Goal: Task Accomplishment & Management: Complete application form

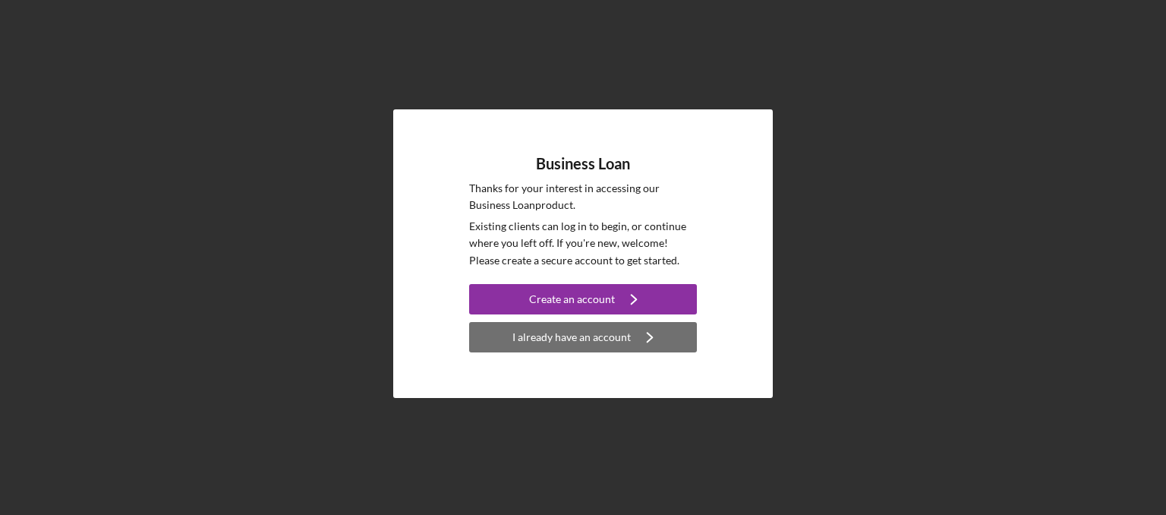
click at [572, 328] on div "I already have an account" at bounding box center [572, 337] width 118 height 30
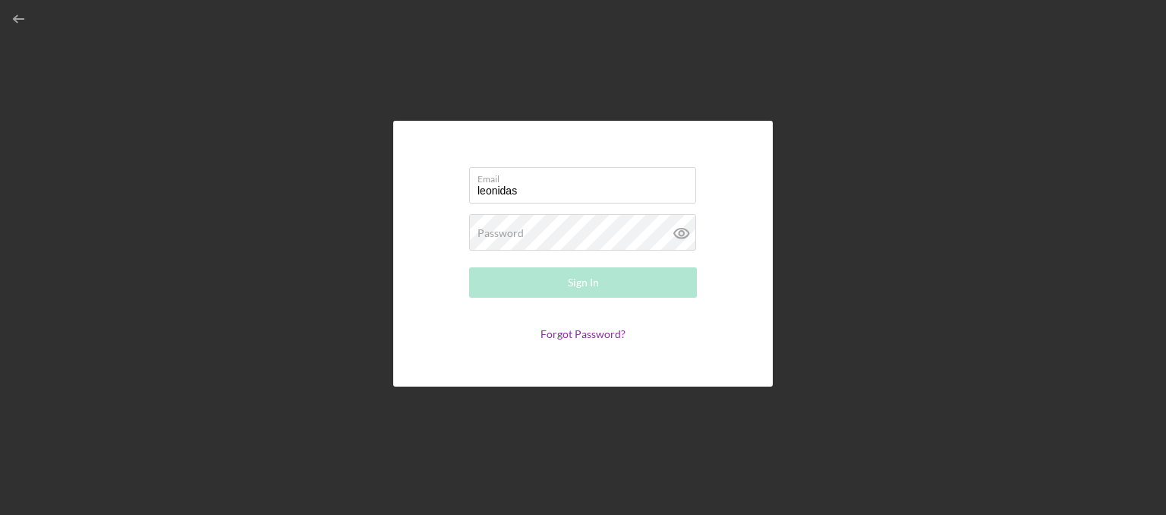
type input "[EMAIL_ADDRESS][DOMAIN_NAME]"
click at [483, 226] on div "Password Required" at bounding box center [583, 233] width 228 height 38
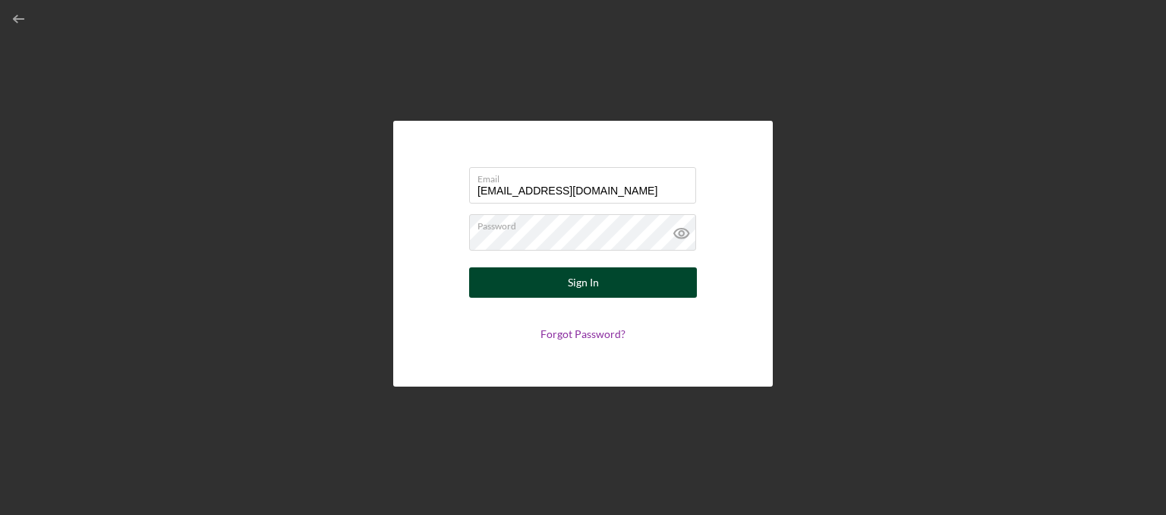
click at [575, 276] on div "Sign In" at bounding box center [583, 282] width 31 height 30
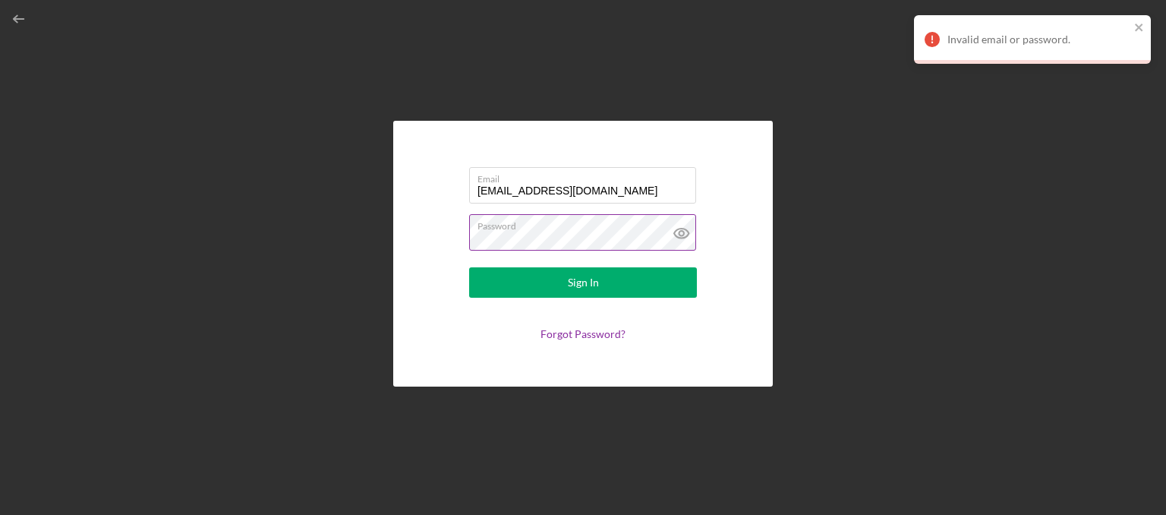
click at [677, 232] on icon at bounding box center [682, 233] width 38 height 38
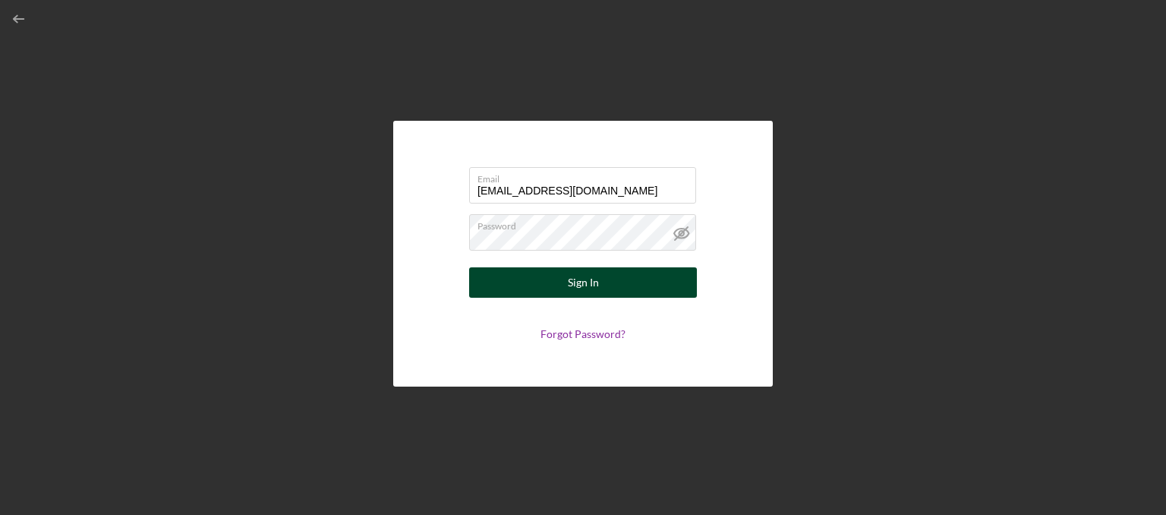
click at [599, 276] on button "Sign In" at bounding box center [583, 282] width 228 height 30
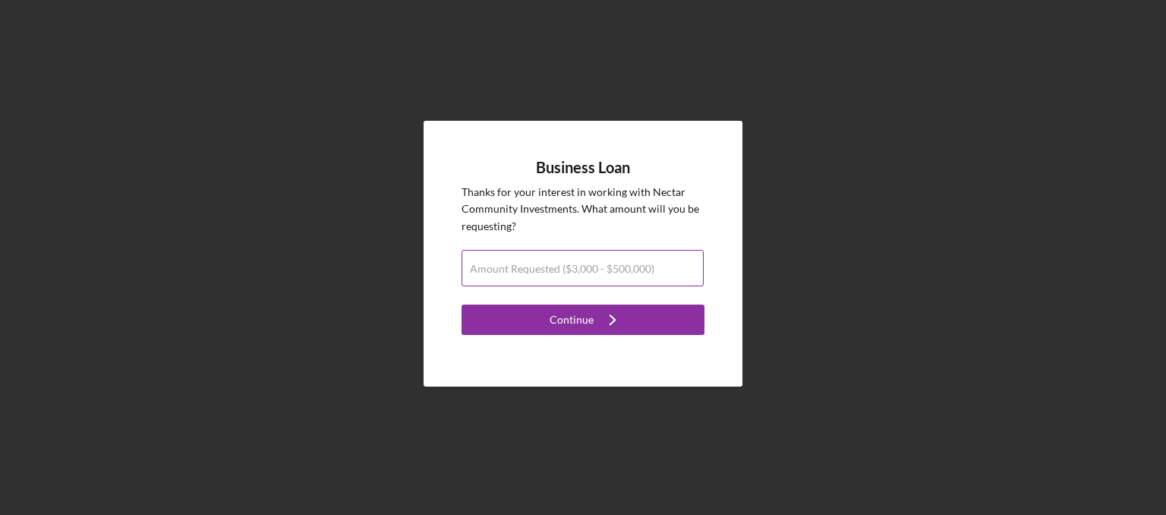
click at [497, 273] on label "Amount Requested ($3,000 - $500,000)" at bounding box center [562, 269] width 185 height 12
click at [497, 273] on input "Amount Requested ($3,000 - $500,000)" at bounding box center [583, 268] width 242 height 36
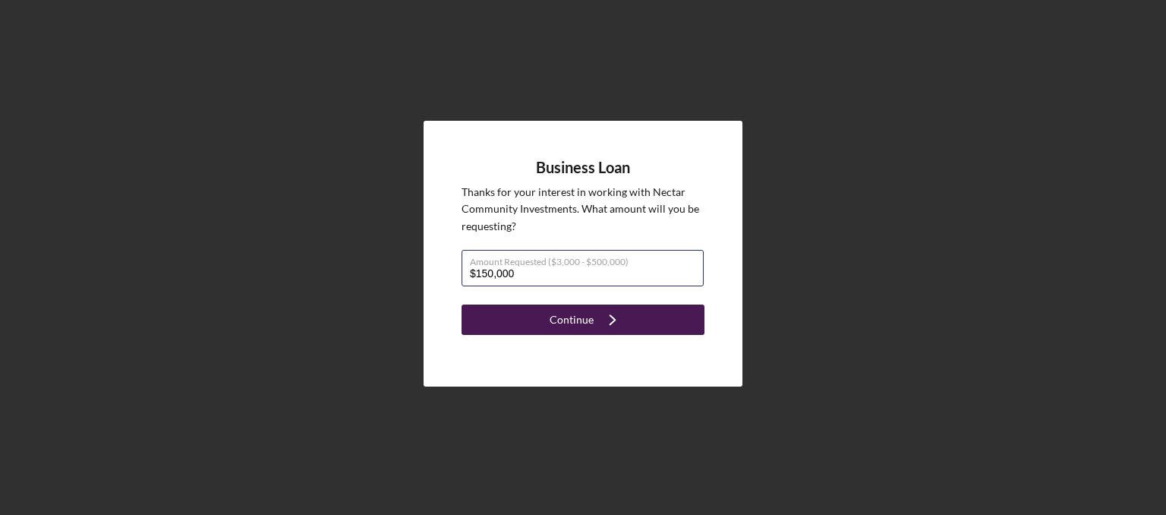
type input "$150,000"
click at [560, 311] on div "Continue" at bounding box center [572, 319] width 44 height 30
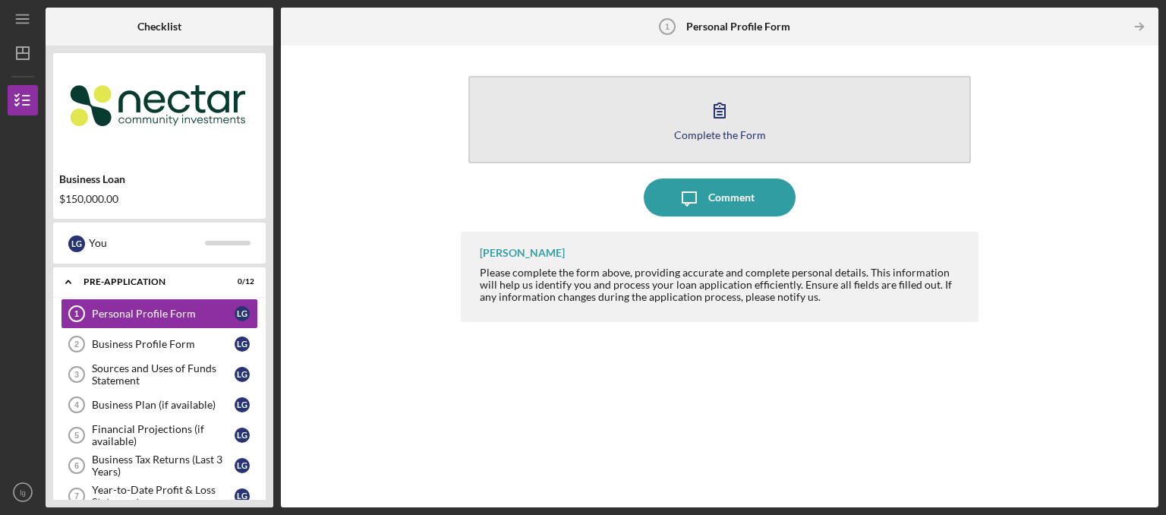
click at [800, 128] on button "Complete the Form Form" at bounding box center [719, 119] width 503 height 87
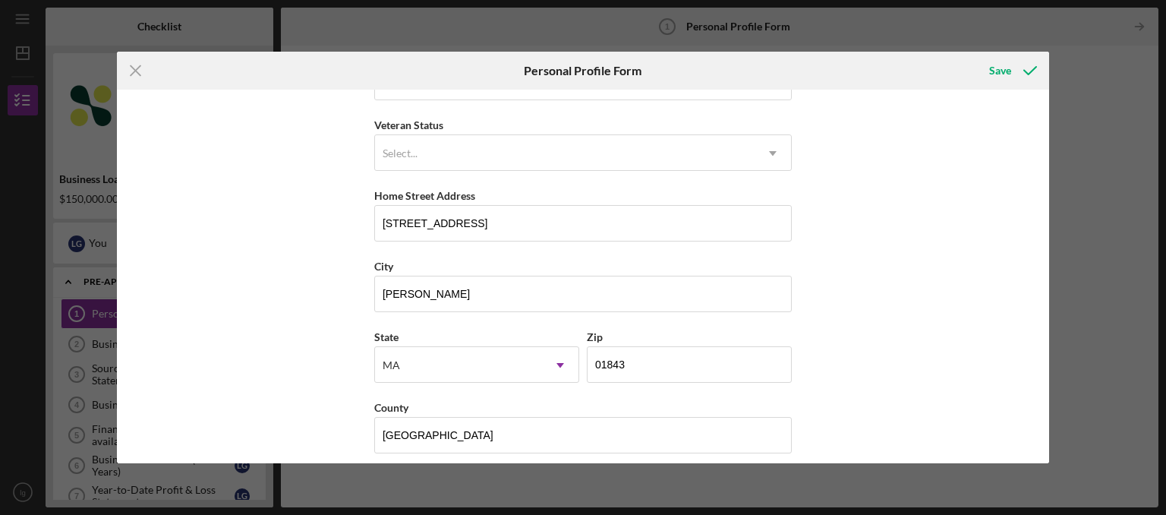
scroll to position [204, 0]
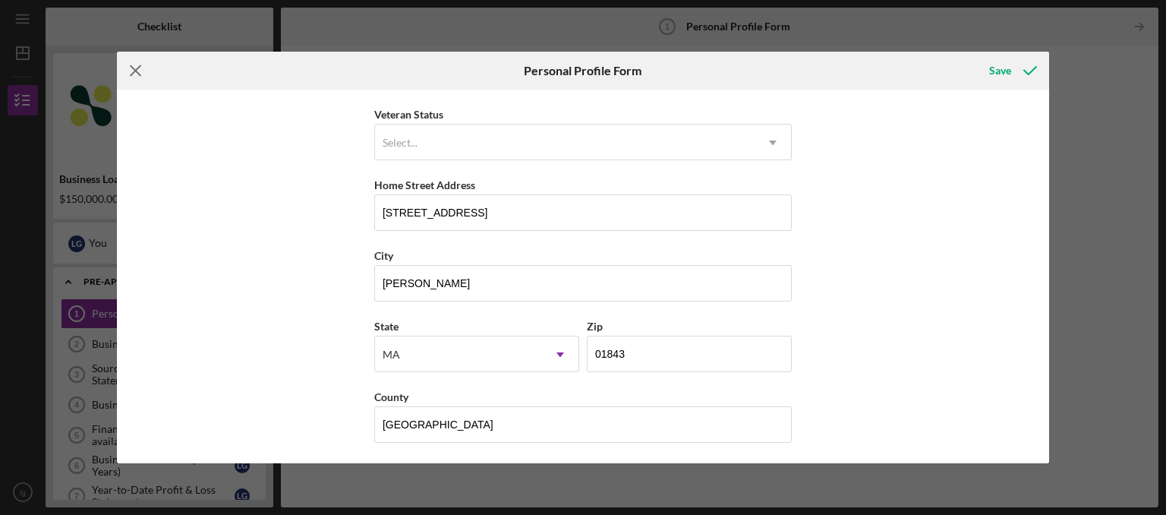
click at [142, 72] on icon "Icon/Menu Close" at bounding box center [136, 71] width 38 height 38
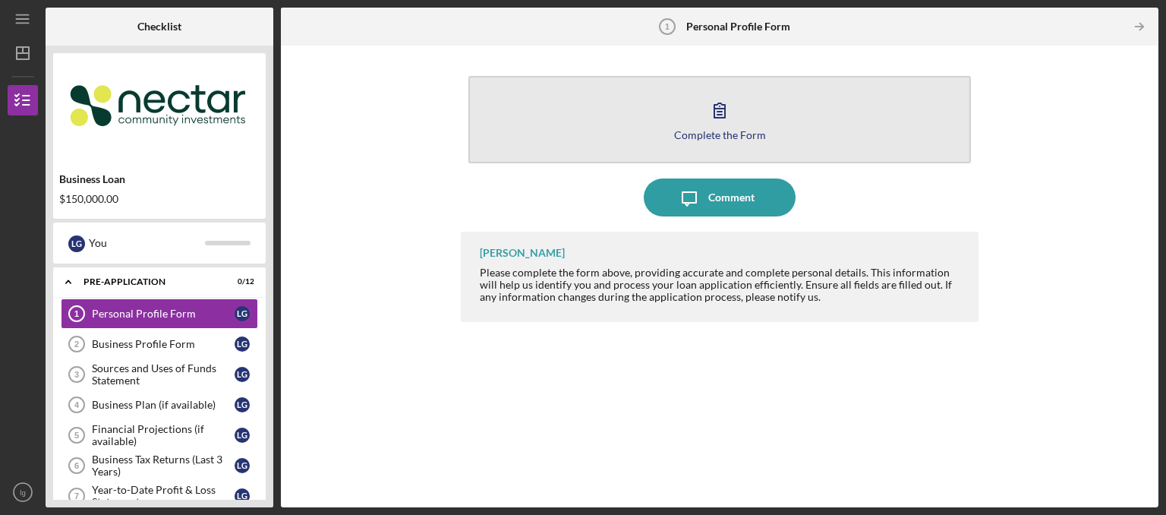
click at [735, 131] on div "Complete the Form" at bounding box center [720, 134] width 92 height 11
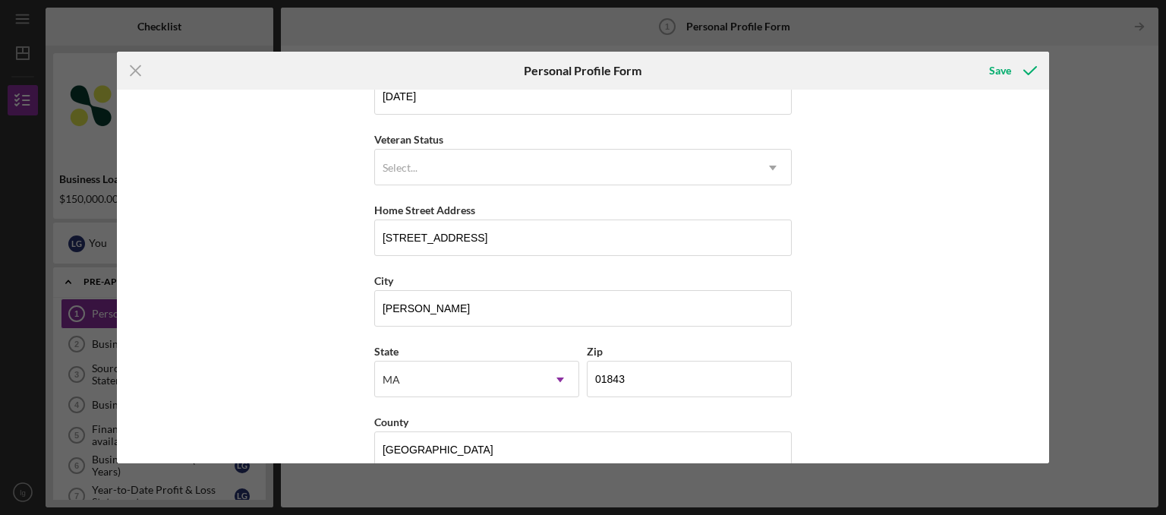
scroll to position [204, 0]
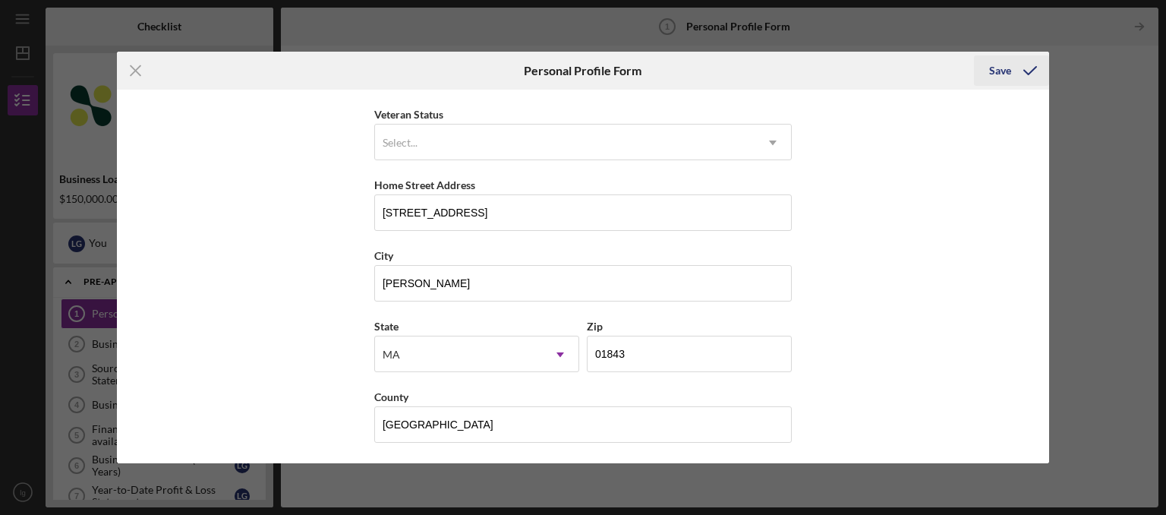
click at [1004, 76] on div "Save" at bounding box center [1000, 70] width 22 height 30
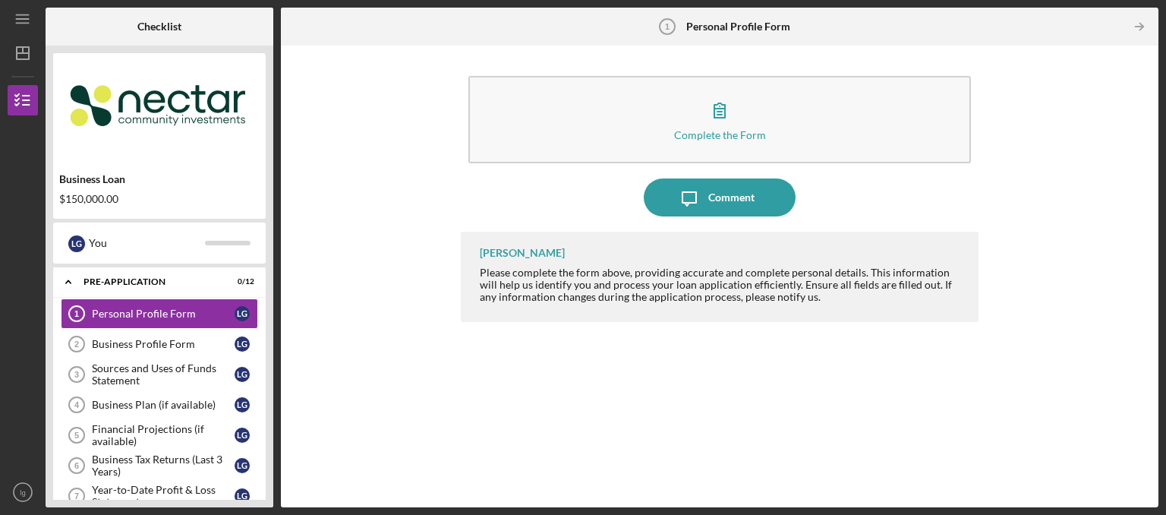
click at [755, 134] on div "Complete the Form" at bounding box center [720, 134] width 92 height 11
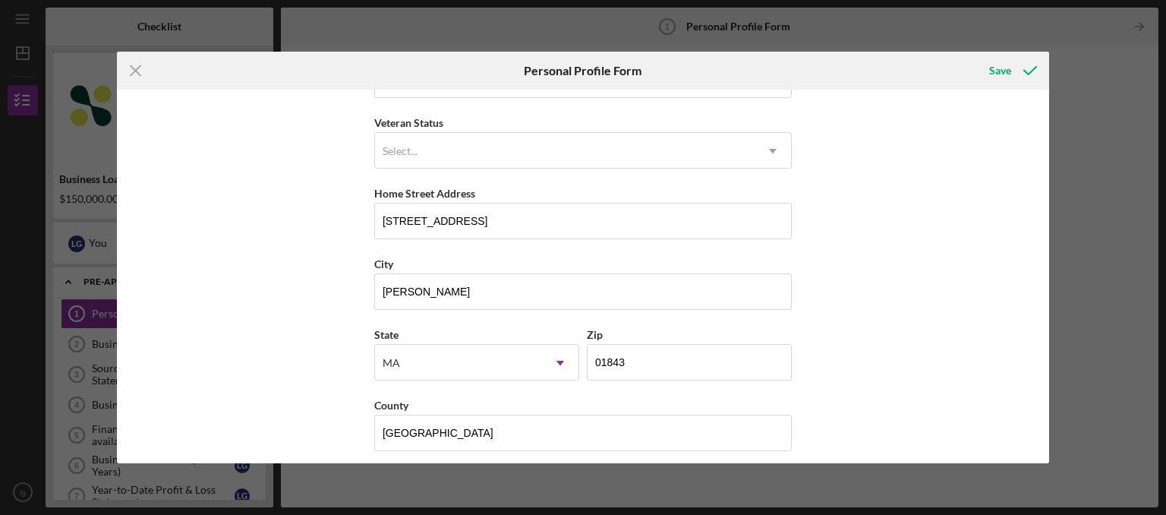
scroll to position [204, 0]
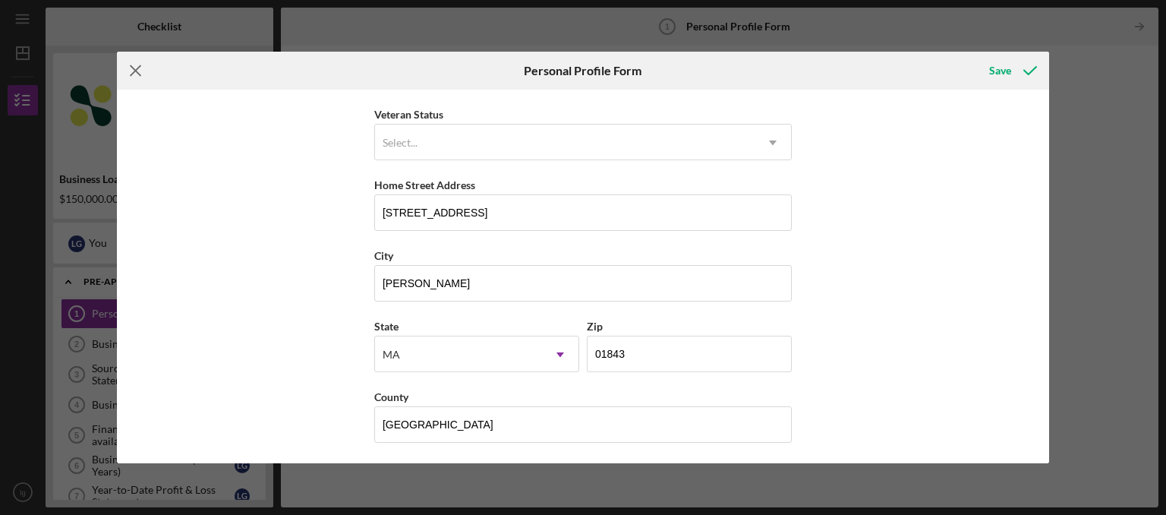
click at [137, 81] on icon "Icon/Menu Close" at bounding box center [136, 71] width 38 height 38
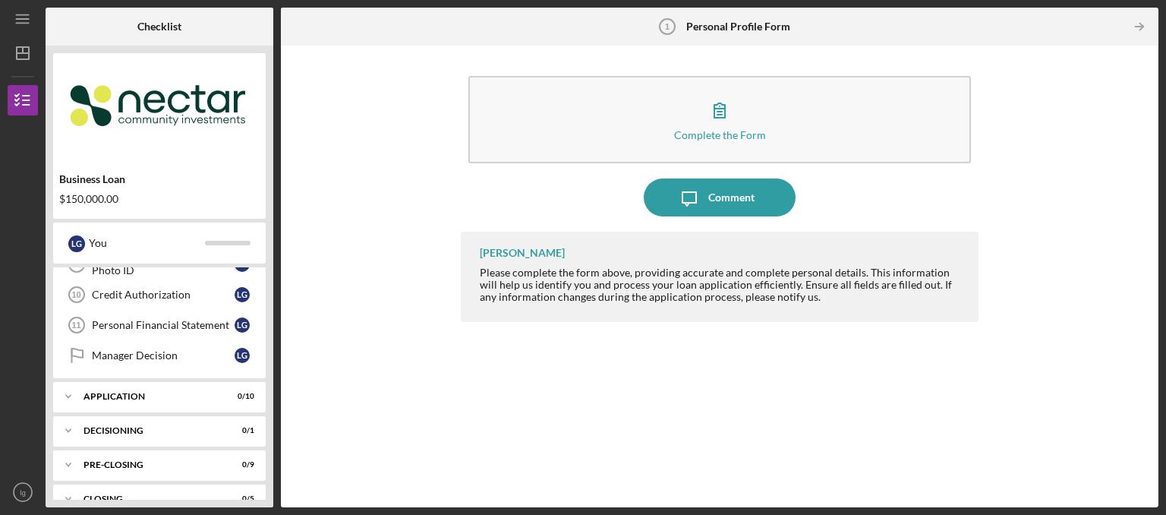
scroll to position [297, 0]
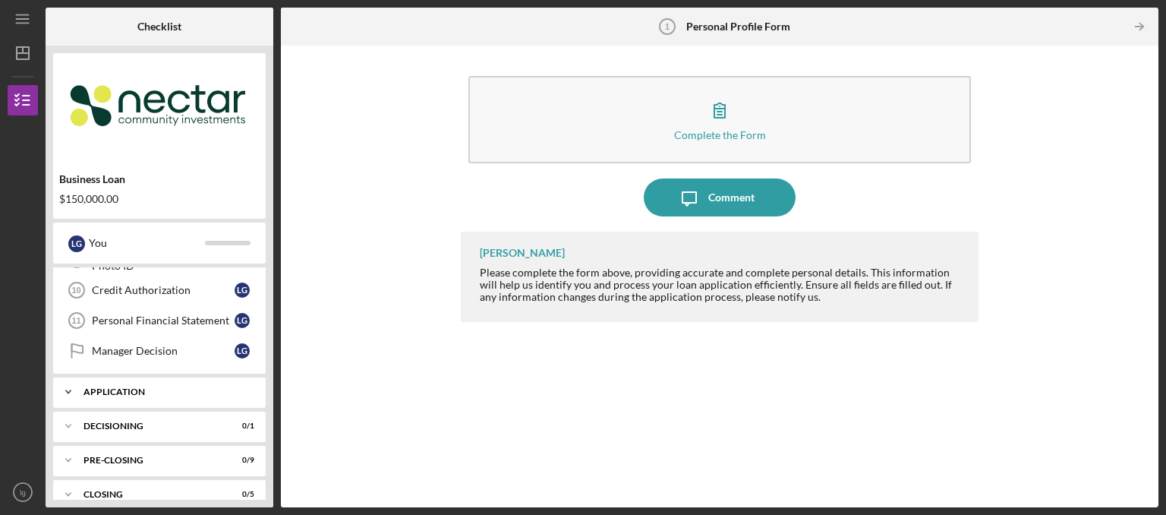
click at [132, 390] on div "Application" at bounding box center [165, 391] width 163 height 9
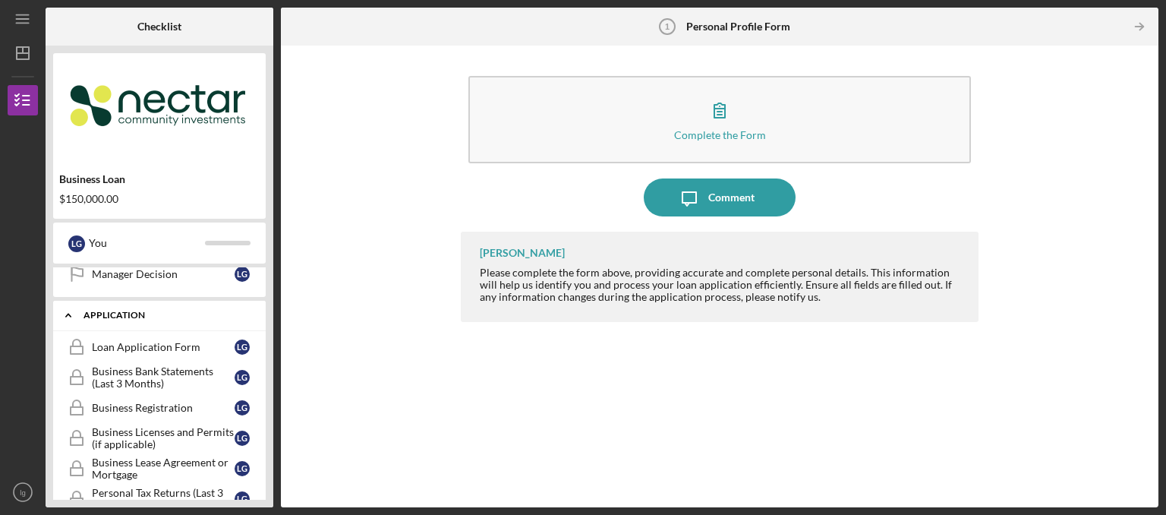
scroll to position [371, 0]
click at [193, 344] on div "Loan Application Form" at bounding box center [163, 349] width 143 height 12
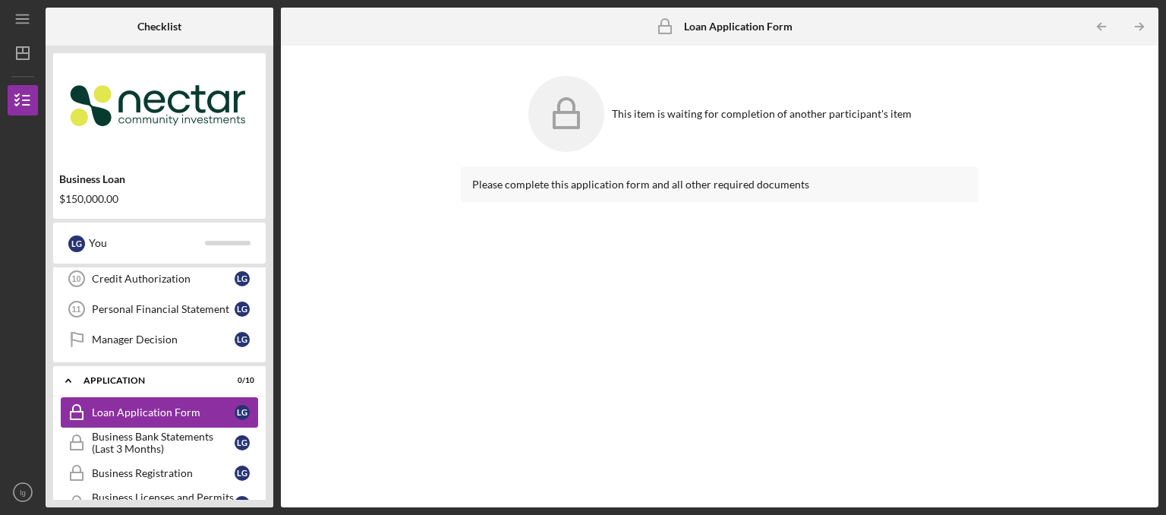
scroll to position [310, 0]
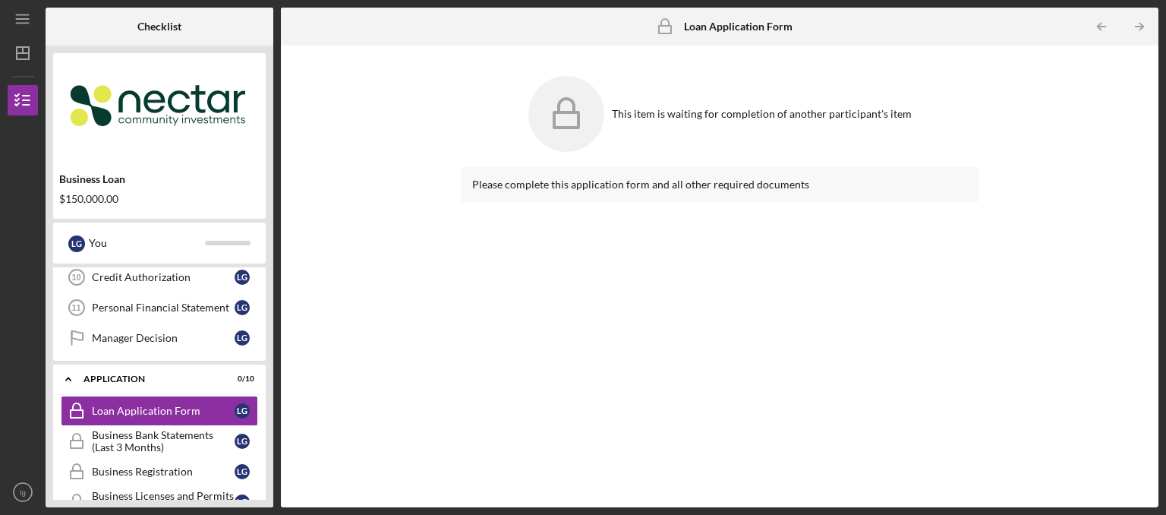
click at [667, 201] on div "Please complete this application form and all other required documents" at bounding box center [720, 184] width 518 height 35
click at [644, 125] on div "This item is waiting for completion of another participant's item" at bounding box center [720, 113] width 518 height 91
click at [576, 113] on rect at bounding box center [566, 119] width 24 height 15
click at [814, 109] on div "This item is waiting for completion of another participant's item" at bounding box center [762, 114] width 300 height 12
click at [740, 28] on b "Loan Application Form" at bounding box center [738, 27] width 109 height 12
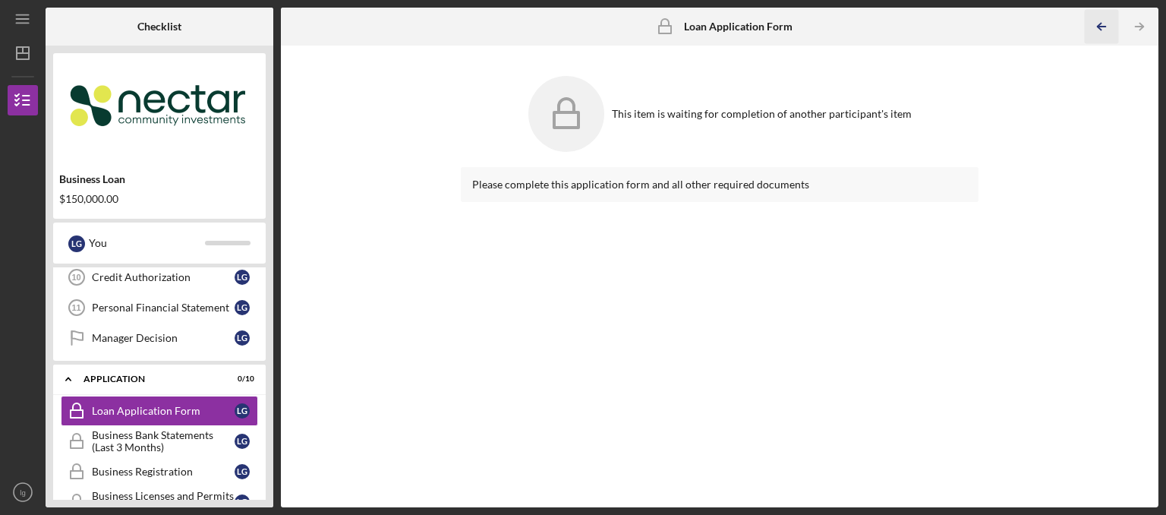
click at [1096, 36] on icon "Icon/Table Pagination Arrow" at bounding box center [1101, 27] width 34 height 34
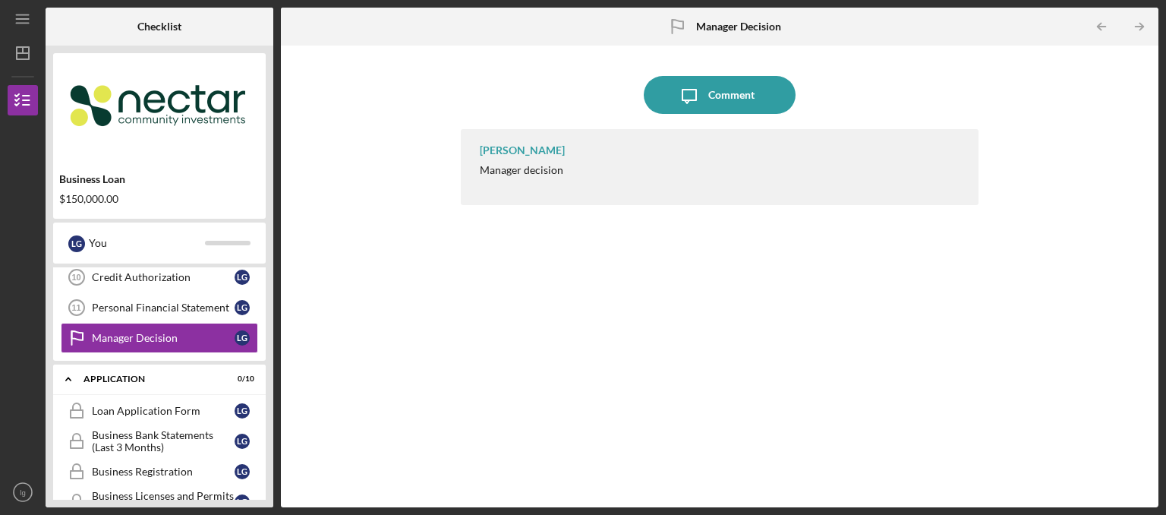
click at [162, 374] on div "Application" at bounding box center [150, 378] width 133 height 9
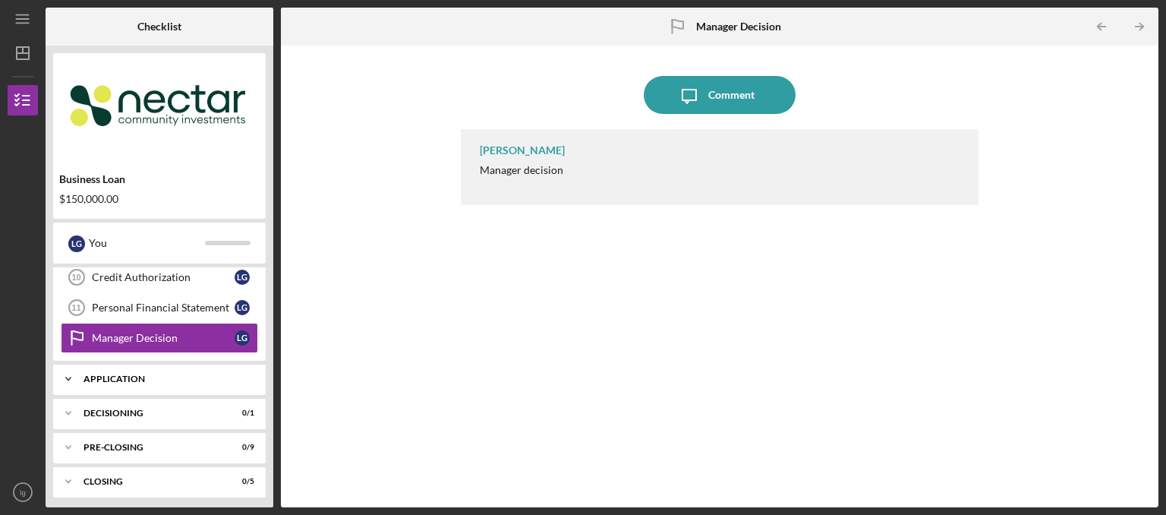
scroll to position [311, 0]
click at [85, 383] on div "Icon/Expander Application 0 / 10" at bounding box center [159, 377] width 213 height 30
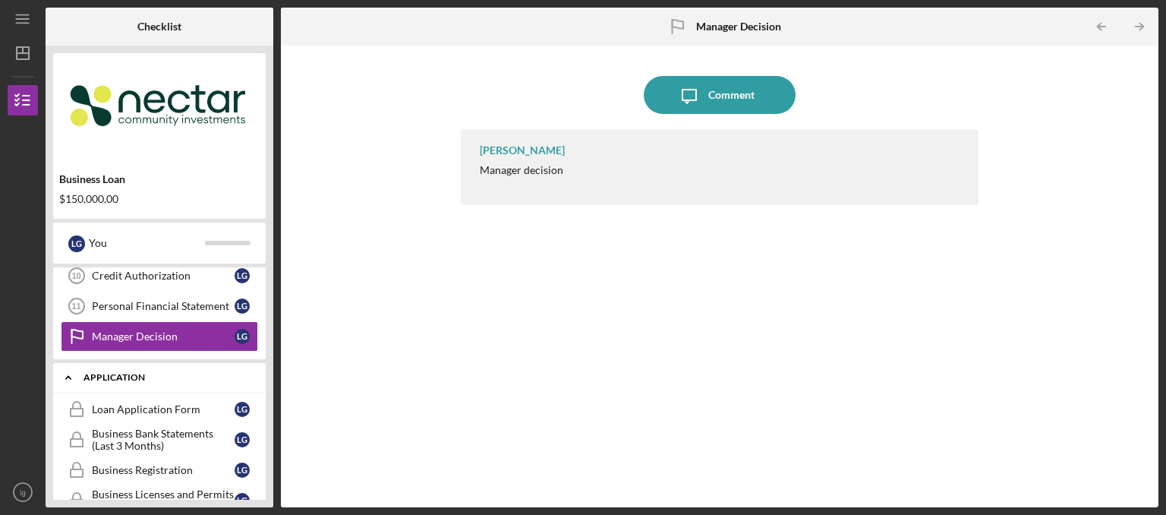
click at [169, 410] on div "Loan Application Form" at bounding box center [163, 409] width 143 height 12
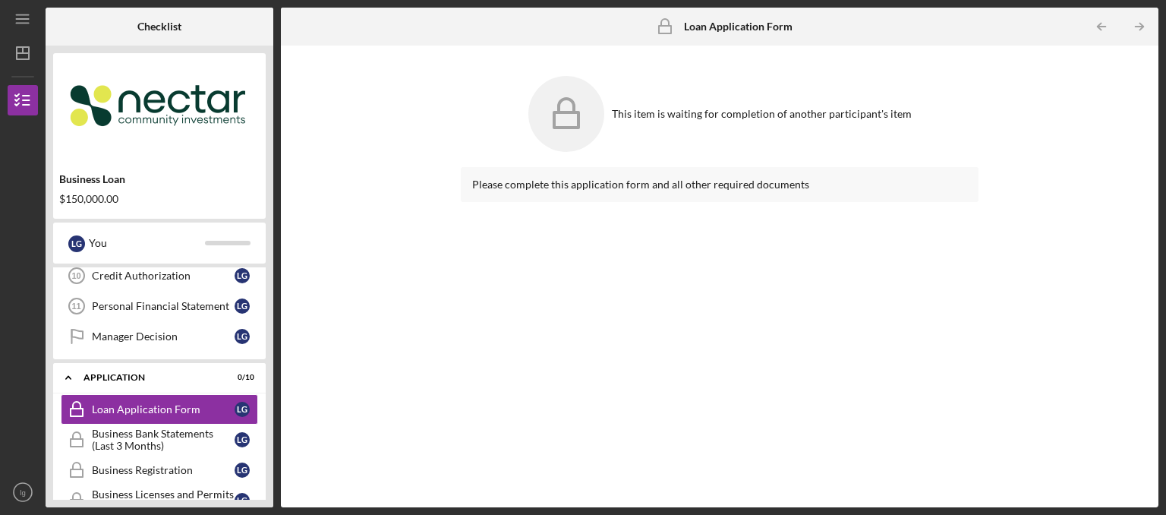
click at [635, 188] on div "Please complete this application form and all other required documents" at bounding box center [719, 184] width 495 height 12
click at [675, 193] on div "Please complete this application form and all other required documents" at bounding box center [720, 184] width 518 height 35
click at [752, 36] on div "Loan Application Form Loan Application Form" at bounding box center [719, 27] width 147 height 38
click at [728, 43] on div "Loan Application Form Loan Application Form" at bounding box center [719, 27] width 147 height 38
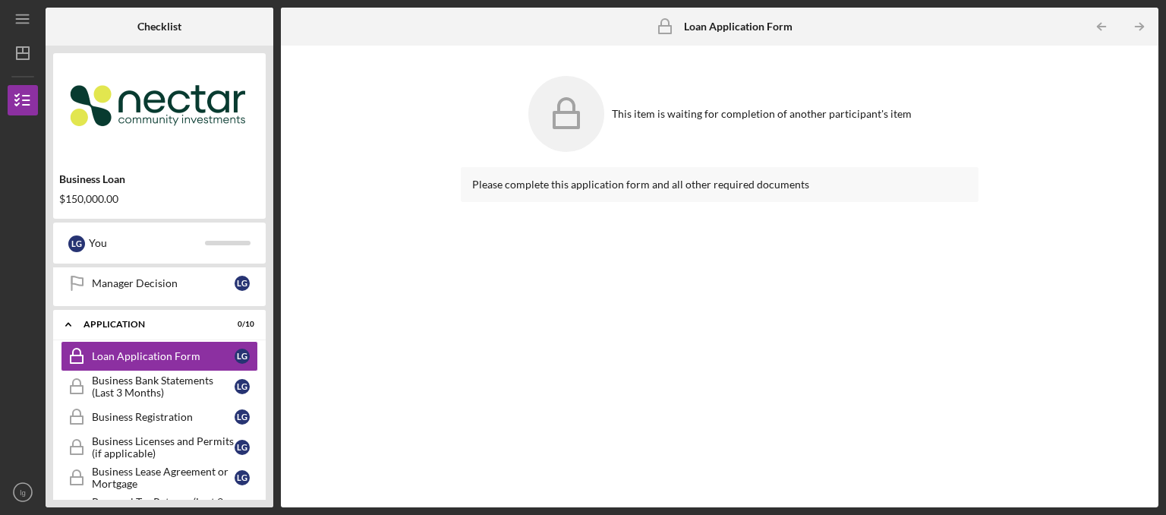
scroll to position [370, 0]
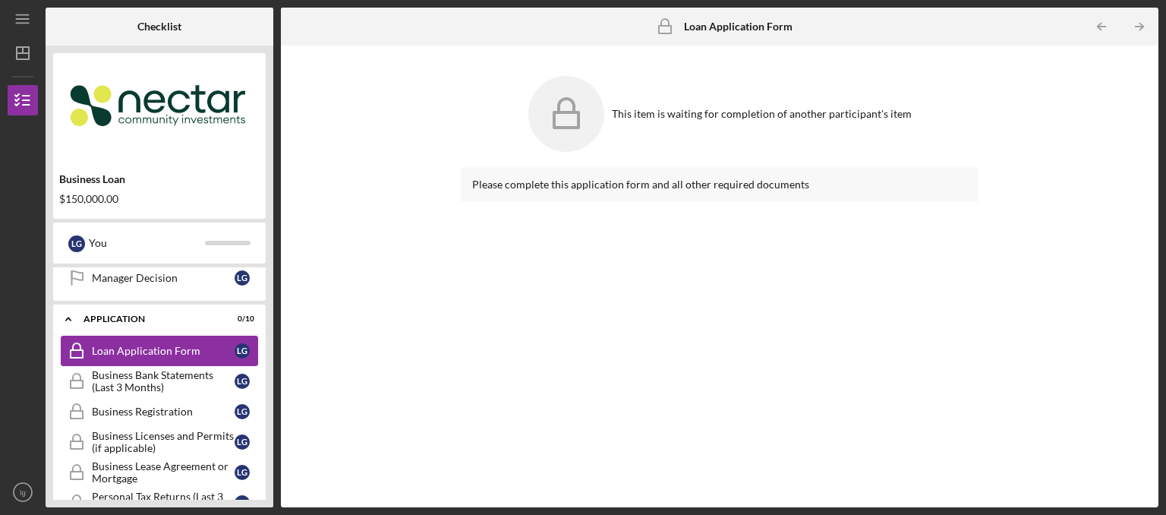
click at [236, 349] on div "l g" at bounding box center [242, 350] width 15 height 15
click at [415, 317] on div "This item is waiting for completion of another participant's item Please comple…" at bounding box center [720, 276] width 863 height 446
click at [244, 407] on div "l g" at bounding box center [242, 411] width 15 height 15
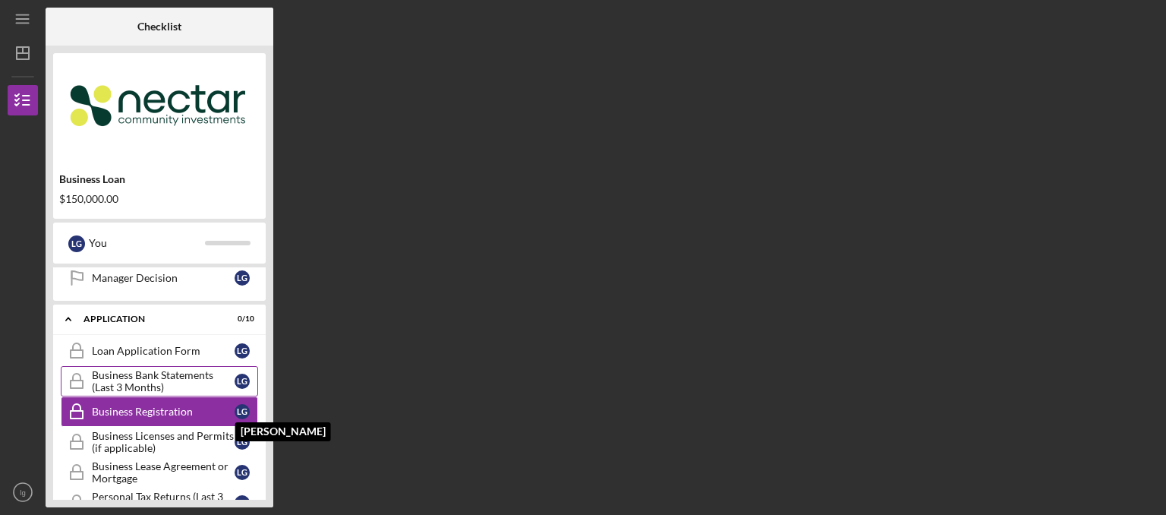
click at [244, 377] on div "l g" at bounding box center [242, 381] width 15 height 15
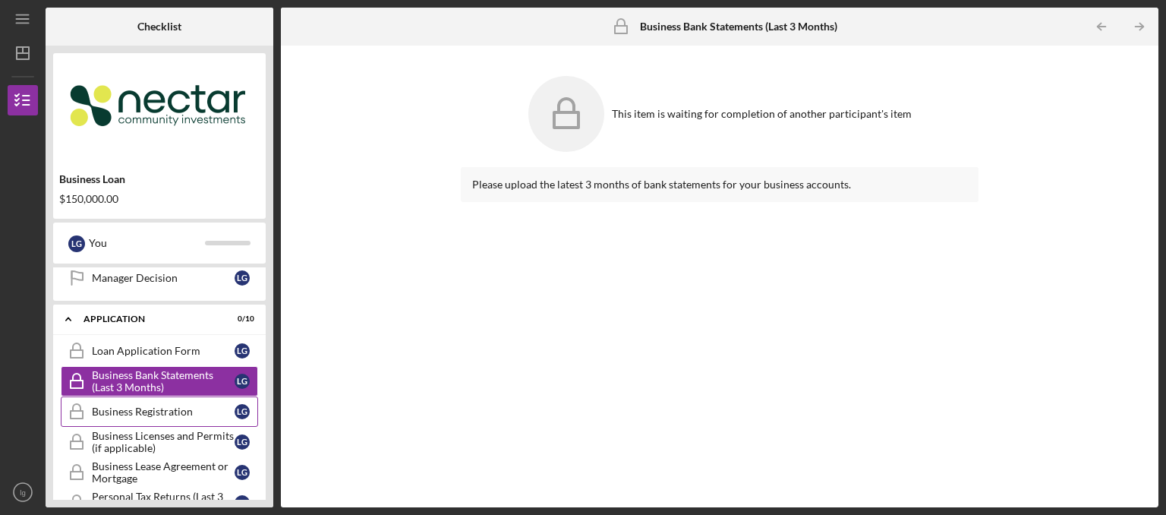
click at [194, 406] on div "Business Registration" at bounding box center [163, 411] width 143 height 12
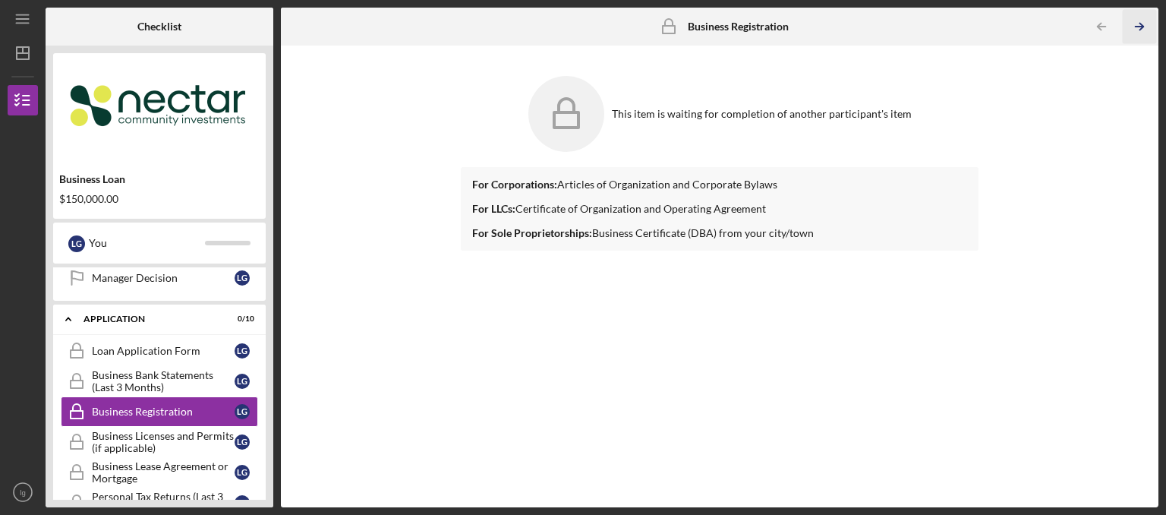
click at [1139, 36] on icon "Icon/Table Pagination Arrow" at bounding box center [1139, 27] width 34 height 34
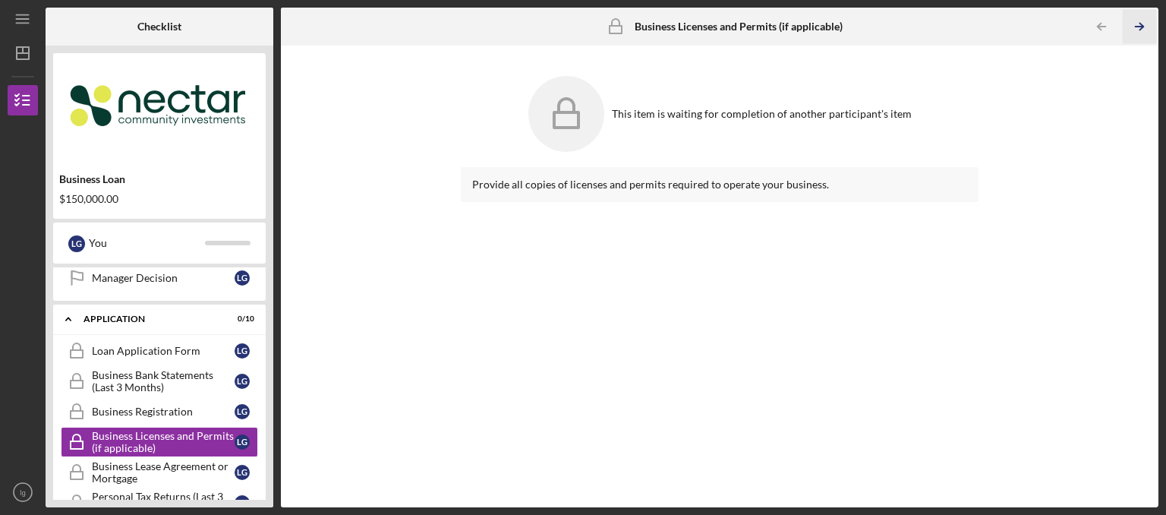
click at [1140, 30] on polyline "button" at bounding box center [1142, 27] width 4 height 7
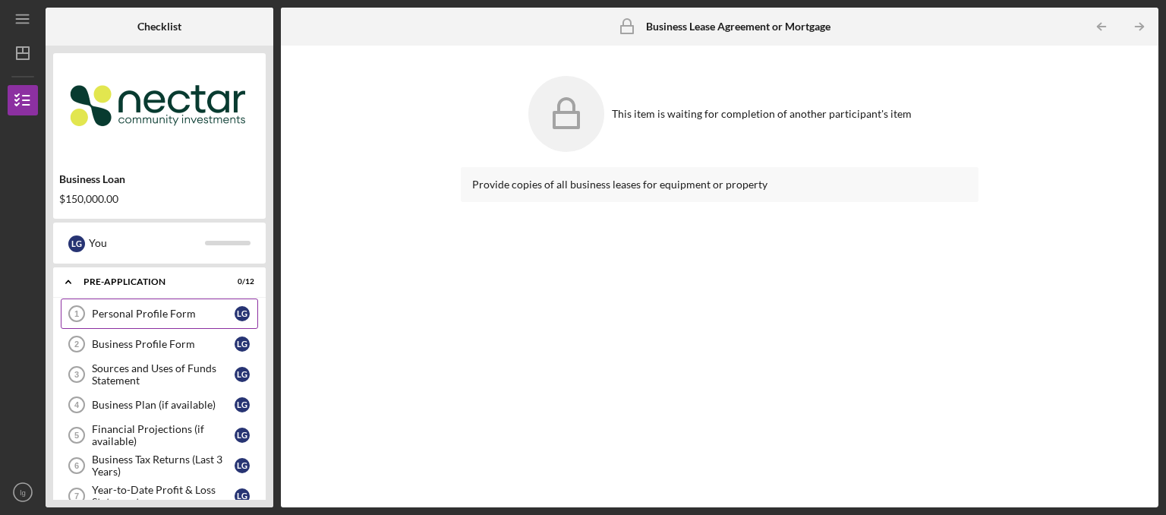
click at [175, 319] on div "Personal Profile Form" at bounding box center [163, 314] width 143 height 12
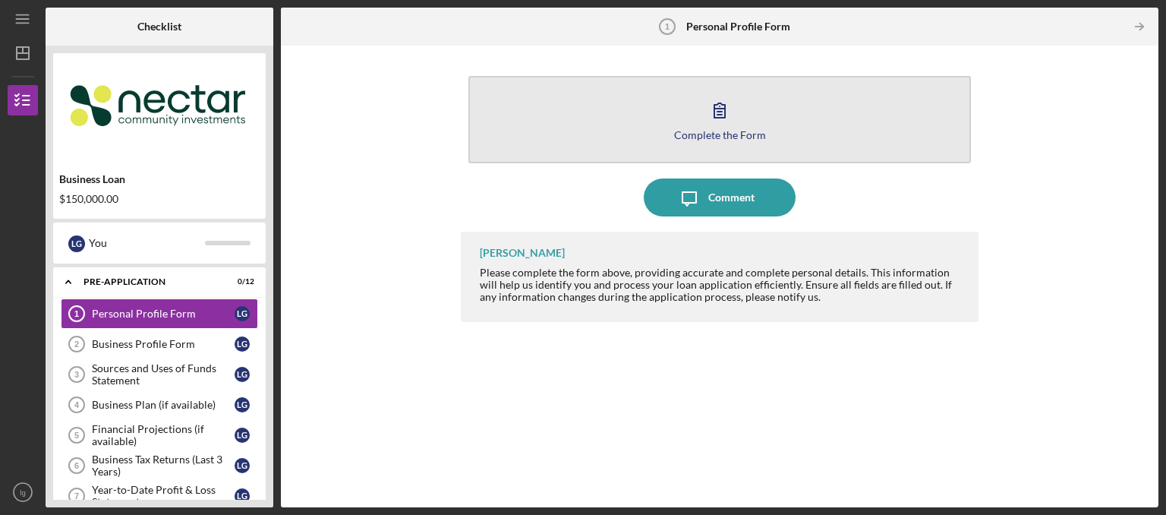
click at [808, 131] on button "Complete the Form Form" at bounding box center [719, 119] width 503 height 87
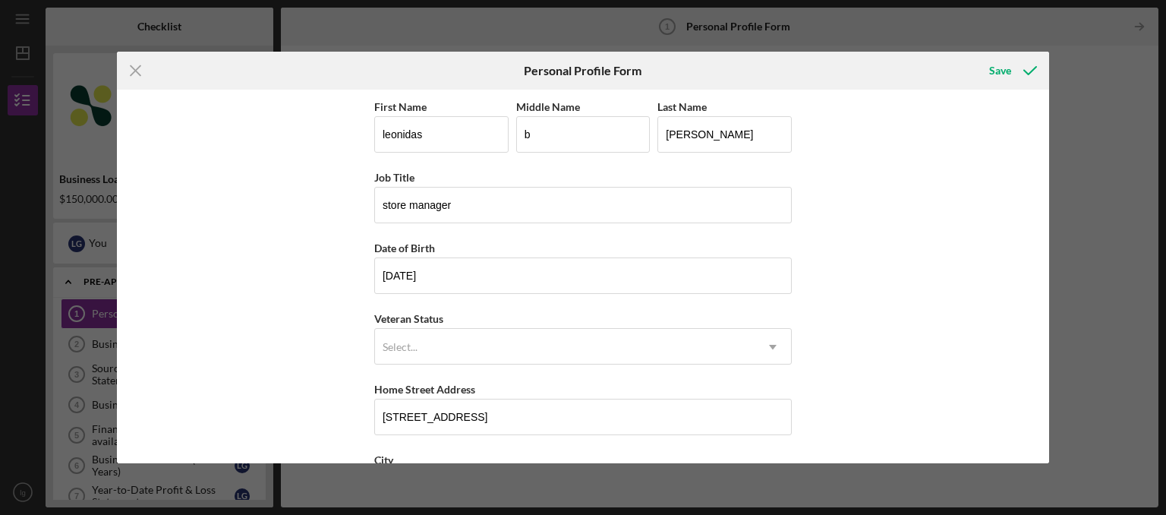
scroll to position [204, 0]
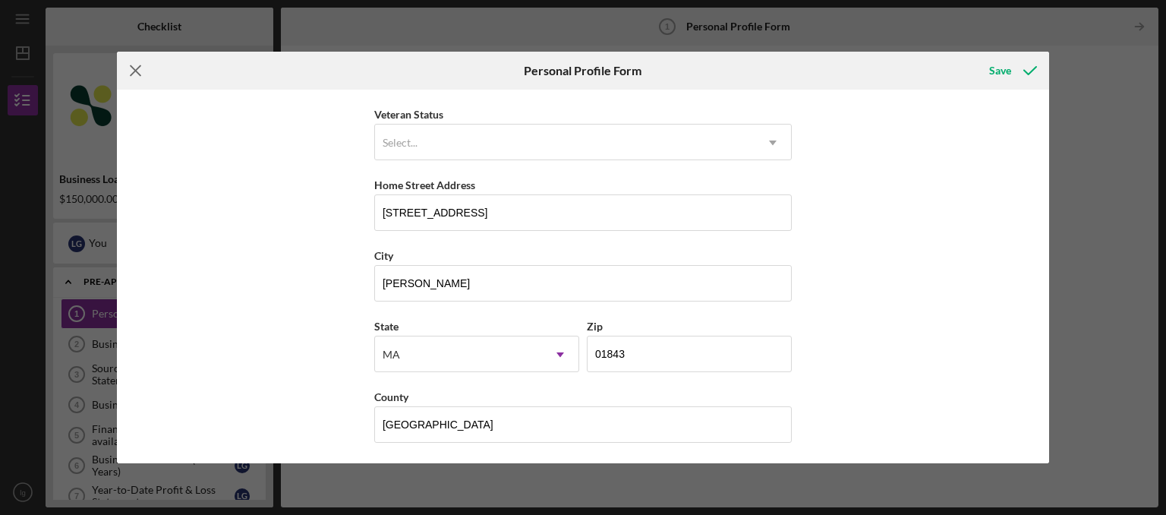
click at [131, 74] on line at bounding box center [136, 70] width 10 height 10
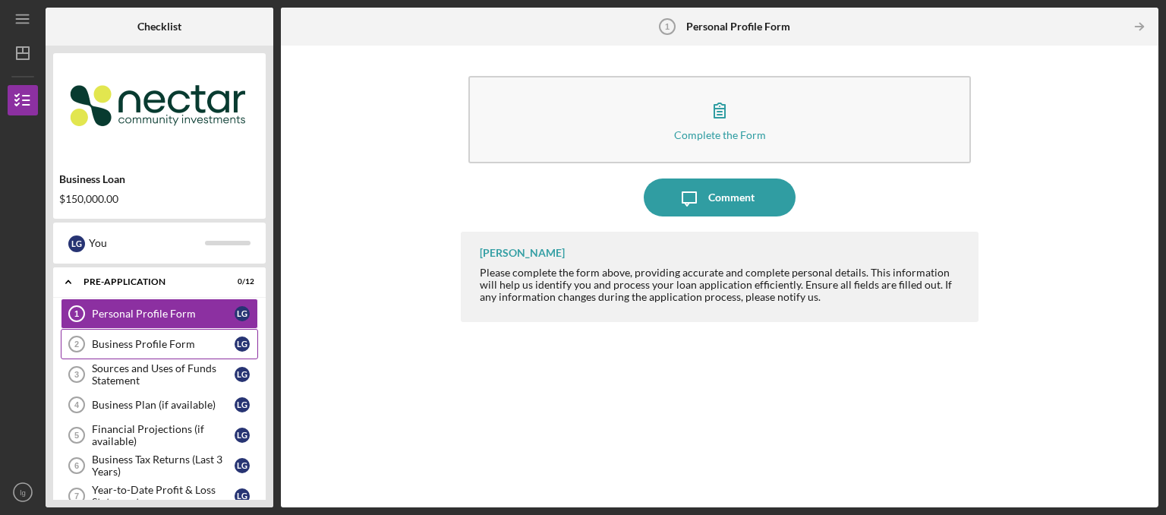
click at [185, 343] on div "Business Profile Form" at bounding box center [163, 344] width 143 height 12
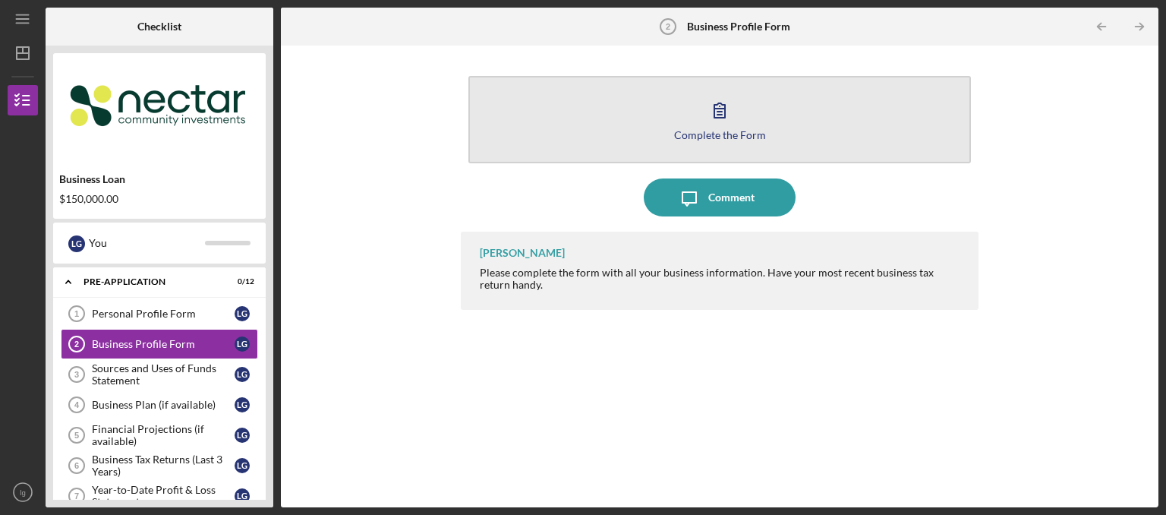
click at [722, 131] on div "Complete the Form" at bounding box center [720, 134] width 92 height 11
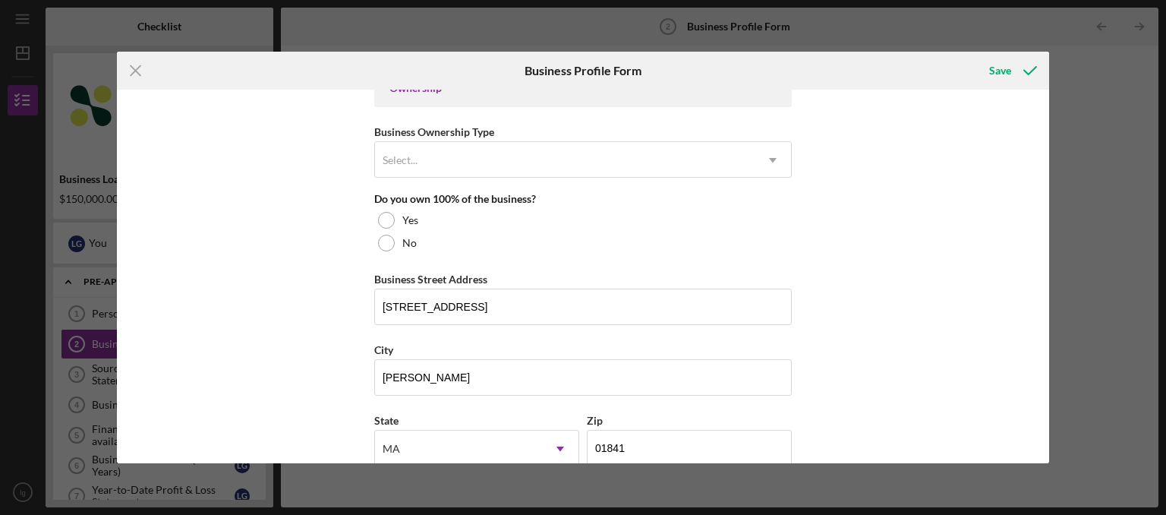
scroll to position [738, 0]
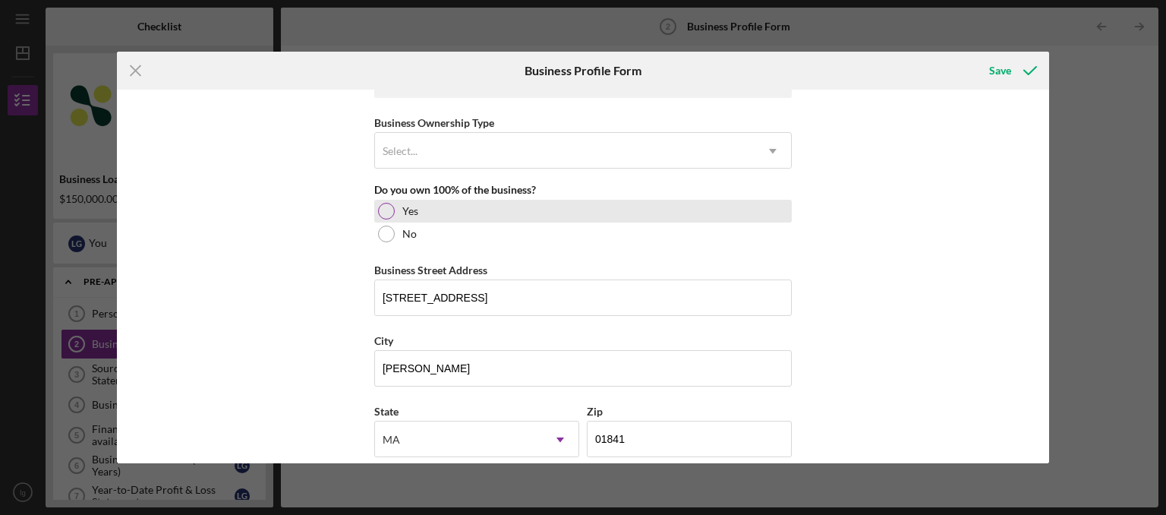
click at [390, 215] on div "Yes" at bounding box center [583, 211] width 418 height 23
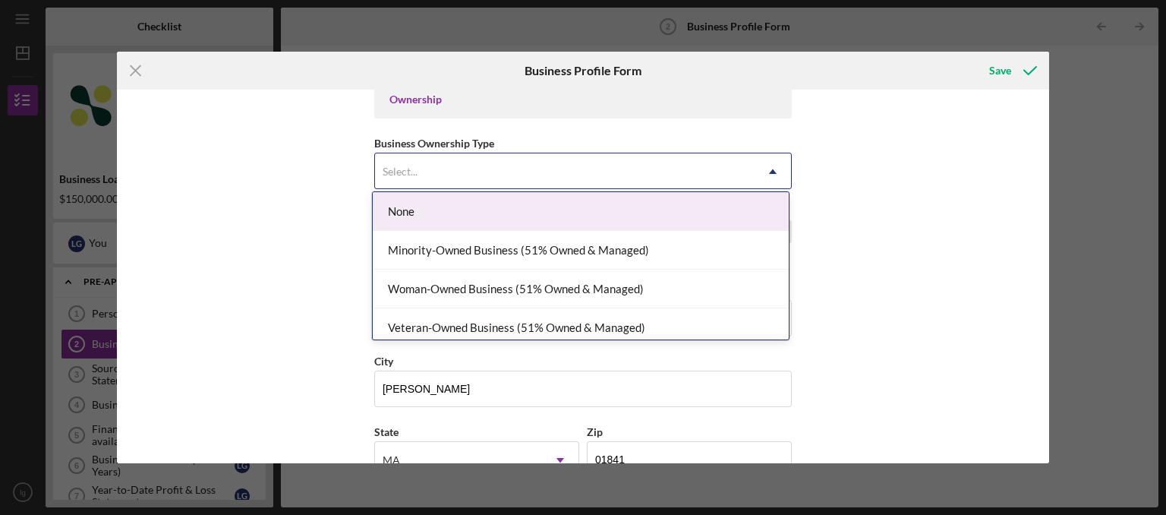
scroll to position [715, 0]
click at [535, 289] on div "Woman-Owned Business (51% Owned & Managed)" at bounding box center [581, 292] width 416 height 39
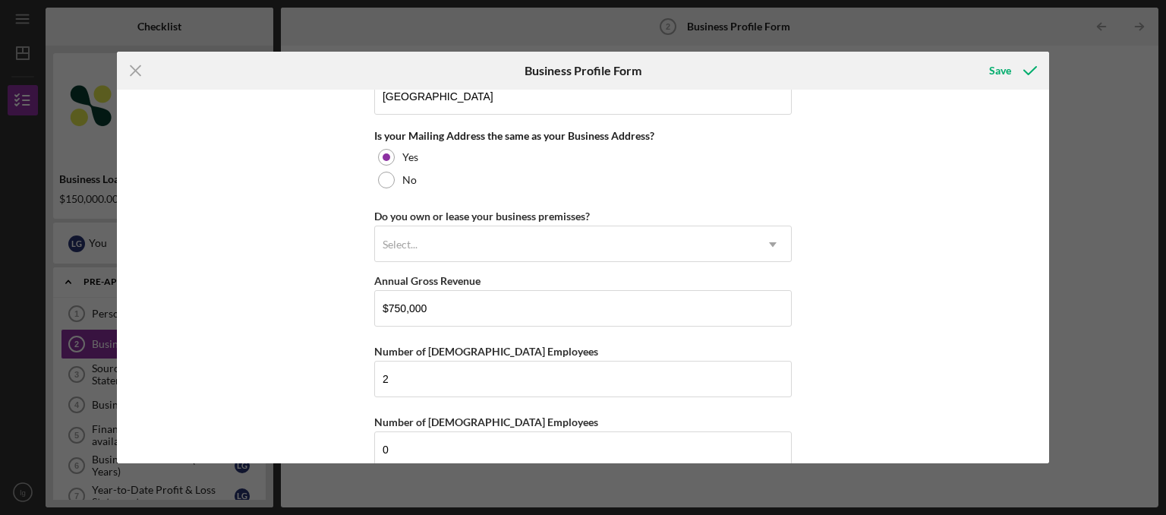
scroll to position [1174, 0]
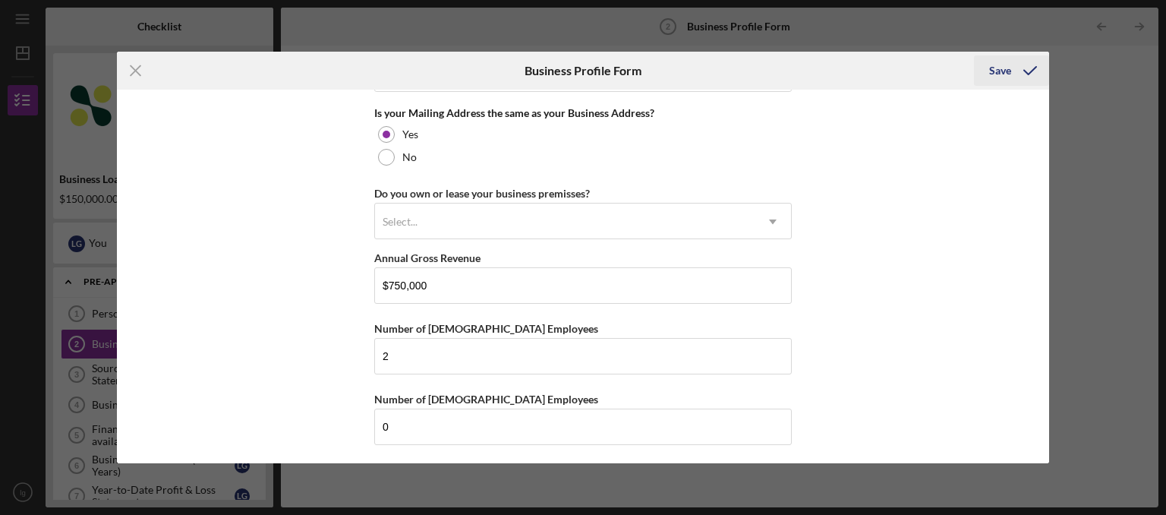
click at [1001, 78] on div "Save" at bounding box center [1000, 70] width 22 height 30
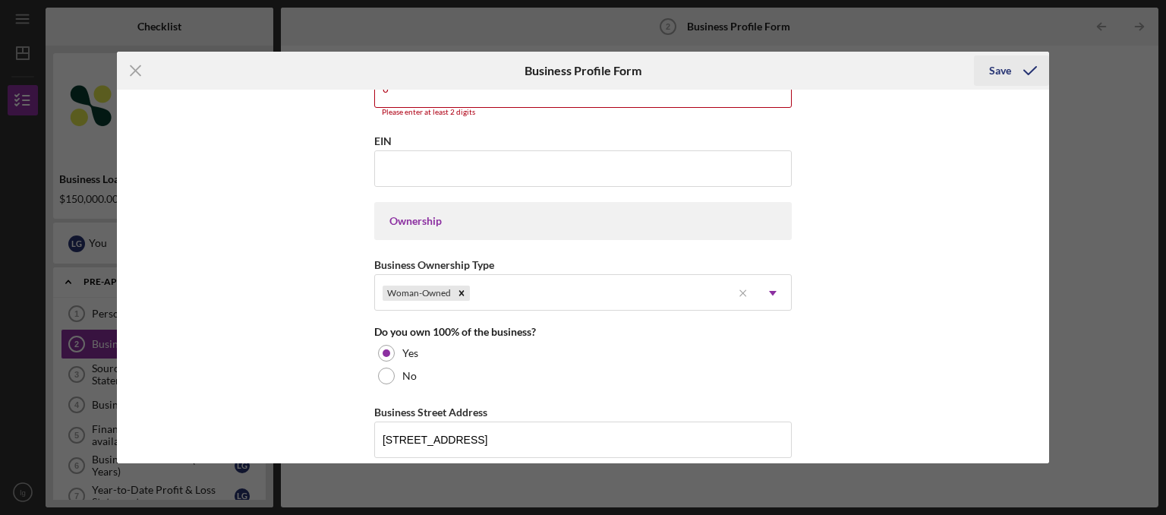
scroll to position [565, 0]
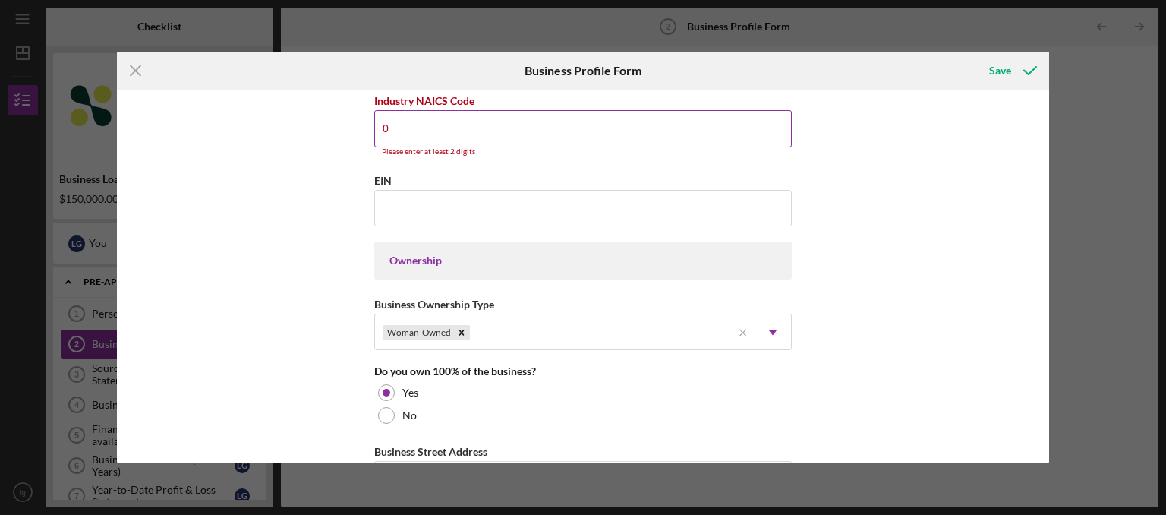
click at [547, 128] on input "0" at bounding box center [583, 128] width 418 height 36
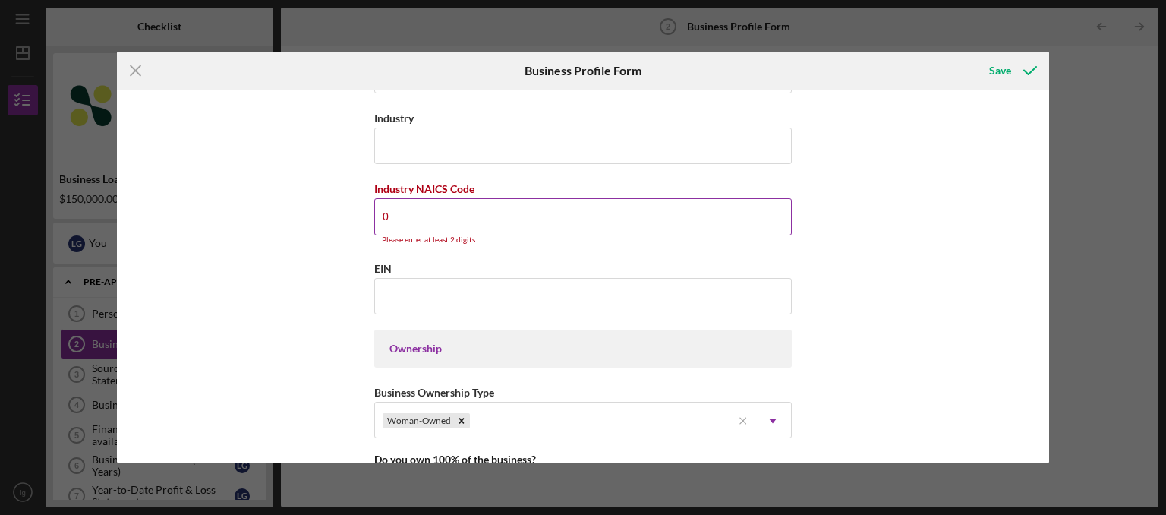
scroll to position [475, 0]
click at [1112, 437] on div "Icon/Menu Close Business Profile Form Save Business Name evolution beauty suppl…" at bounding box center [583, 257] width 1166 height 515
click at [416, 228] on input "0" at bounding box center [583, 218] width 418 height 36
click at [427, 217] on input "0" at bounding box center [583, 218] width 418 height 36
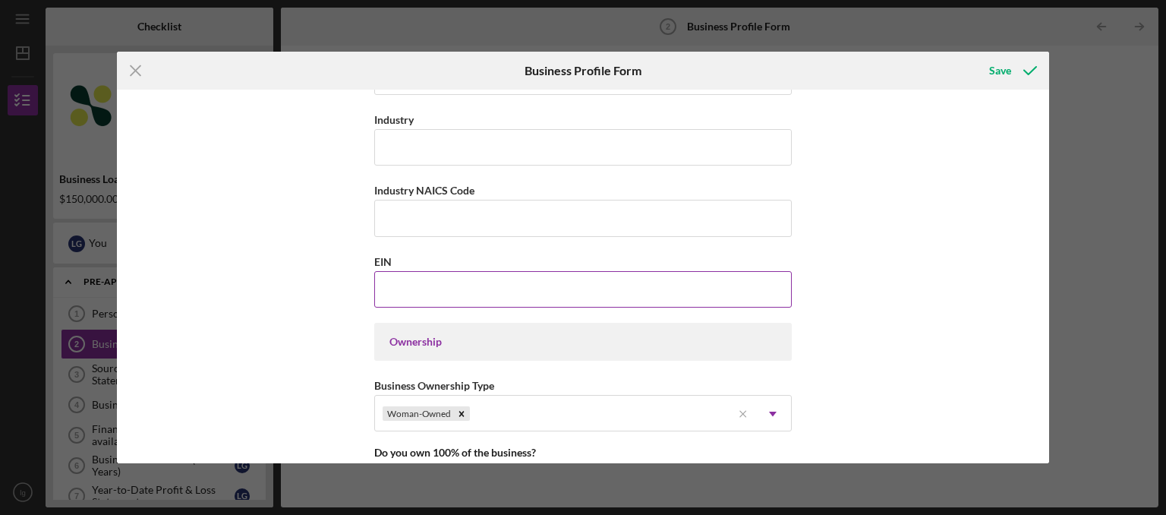
click at [379, 286] on input "EIN" at bounding box center [583, 289] width 418 height 36
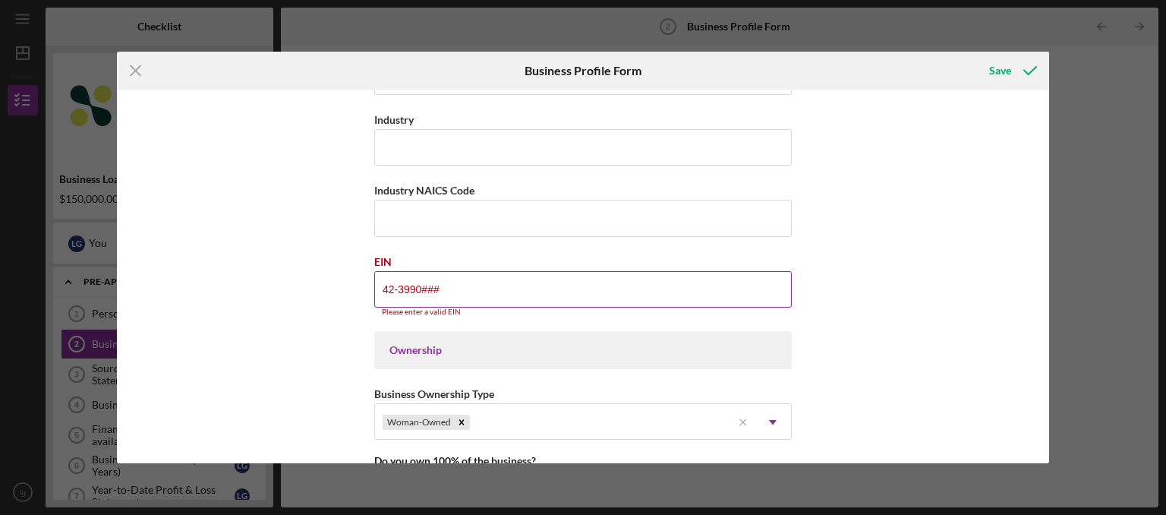
click at [447, 285] on input "42-3990###" at bounding box center [583, 289] width 418 height 36
type input "4#-#######"
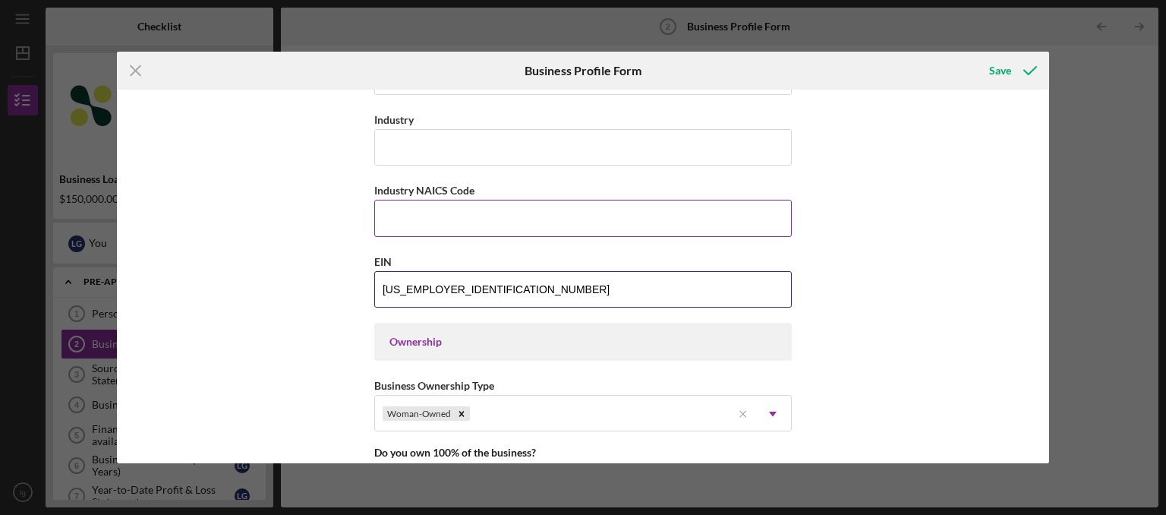
type input "[US_EMPLOYER_IDENTIFICATION_NUMBER]"
click at [394, 214] on input "Industry NAICS Code" at bounding box center [583, 218] width 418 height 36
type input "0"
click at [832, 311] on div "Business Name evolution beauty supply and salon DBA Business Start Date [DATE] …" at bounding box center [583, 277] width 933 height 374
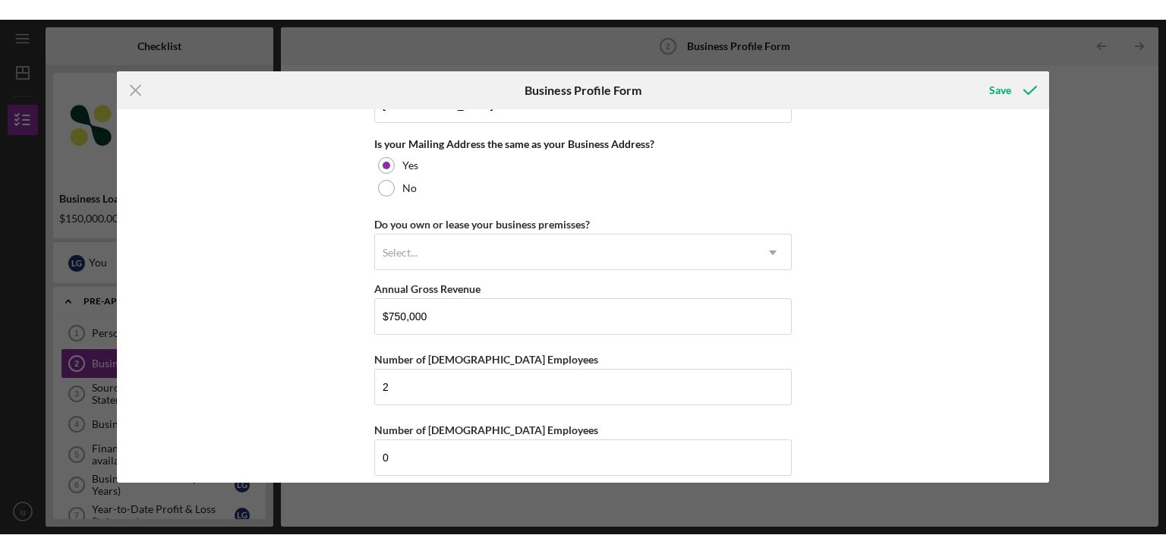
scroll to position [1174, 0]
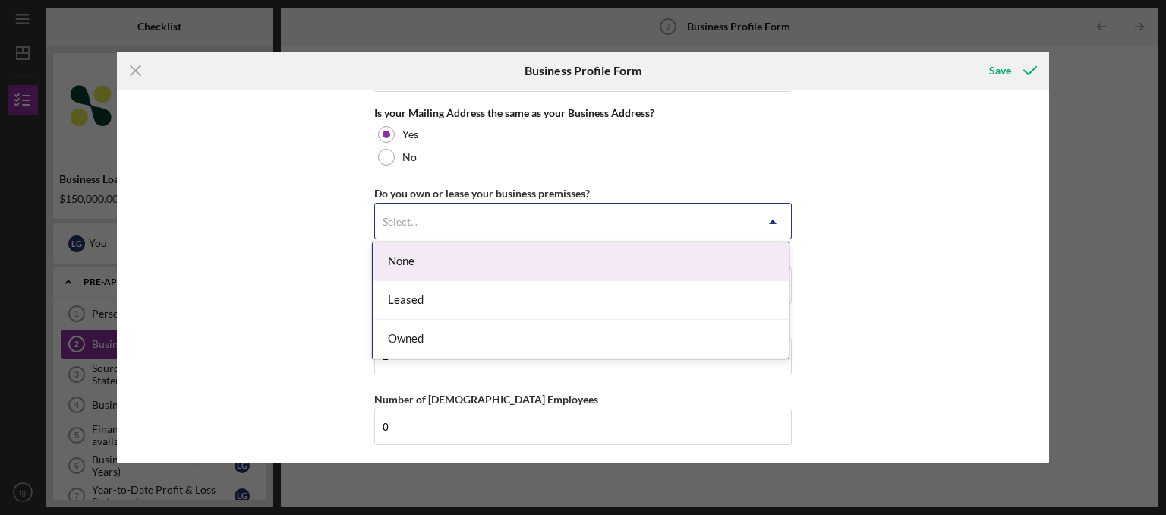
click at [765, 219] on icon "Icon/Dropdown Arrow" at bounding box center [773, 221] width 36 height 36
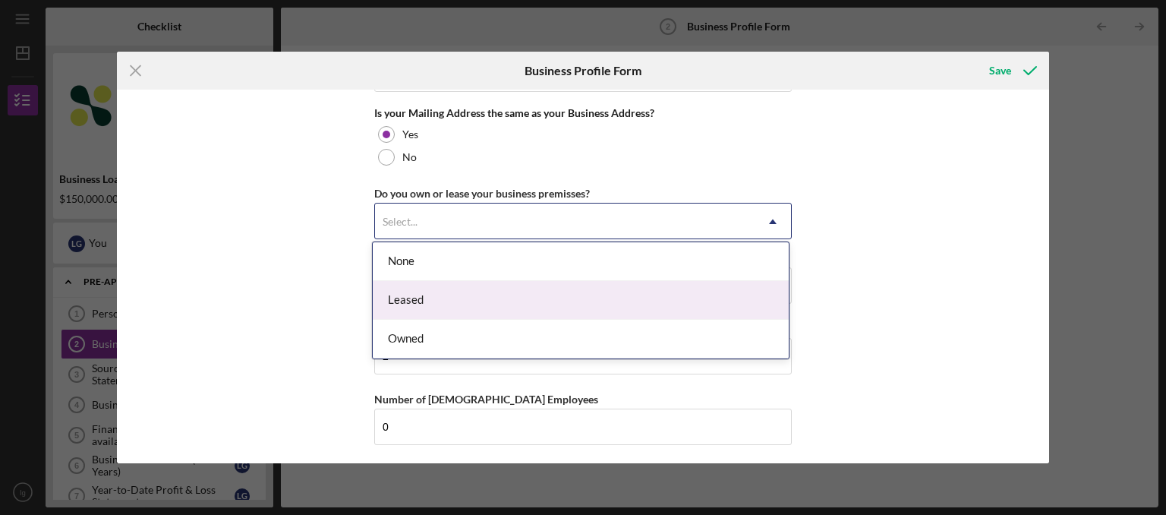
drag, startPoint x: 533, startPoint y: 289, endPoint x: 442, endPoint y: 304, distance: 92.2
click at [442, 304] on div "Leased" at bounding box center [581, 300] width 416 height 39
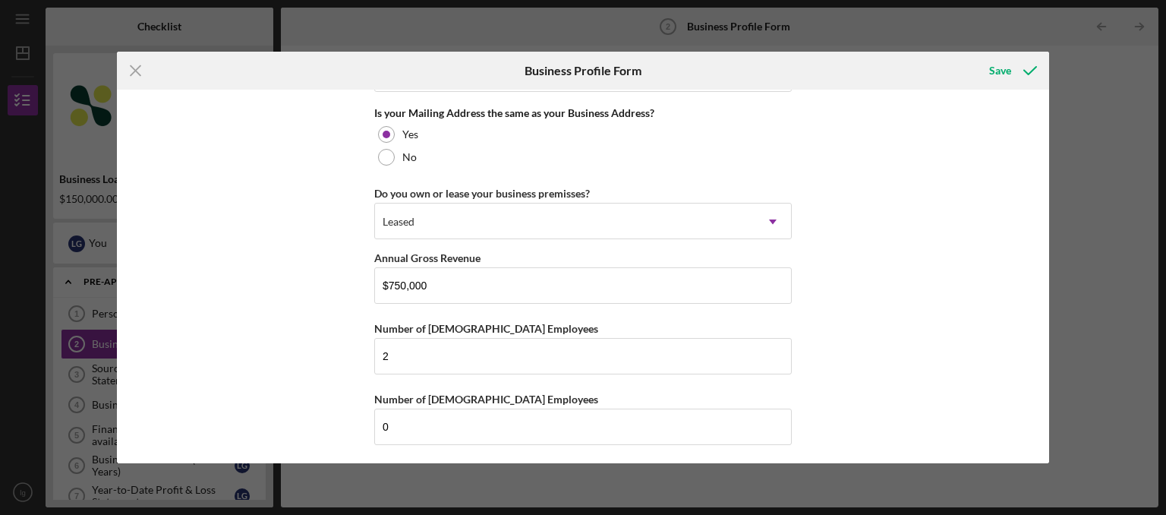
click at [992, 71] on div "Save" at bounding box center [1000, 70] width 22 height 30
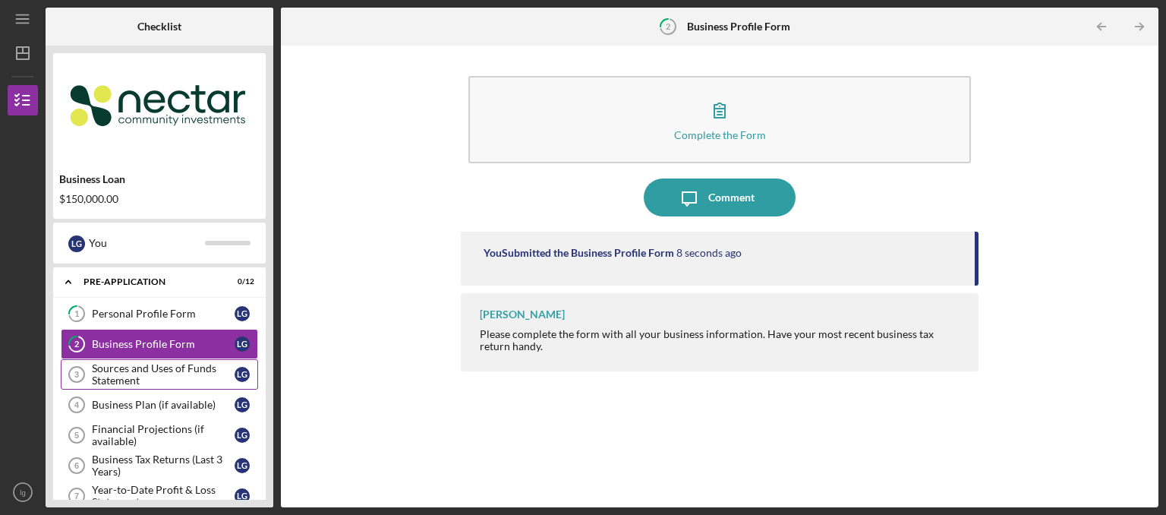
click at [125, 365] on div "Sources and Uses of Funds Statement" at bounding box center [163, 374] width 143 height 24
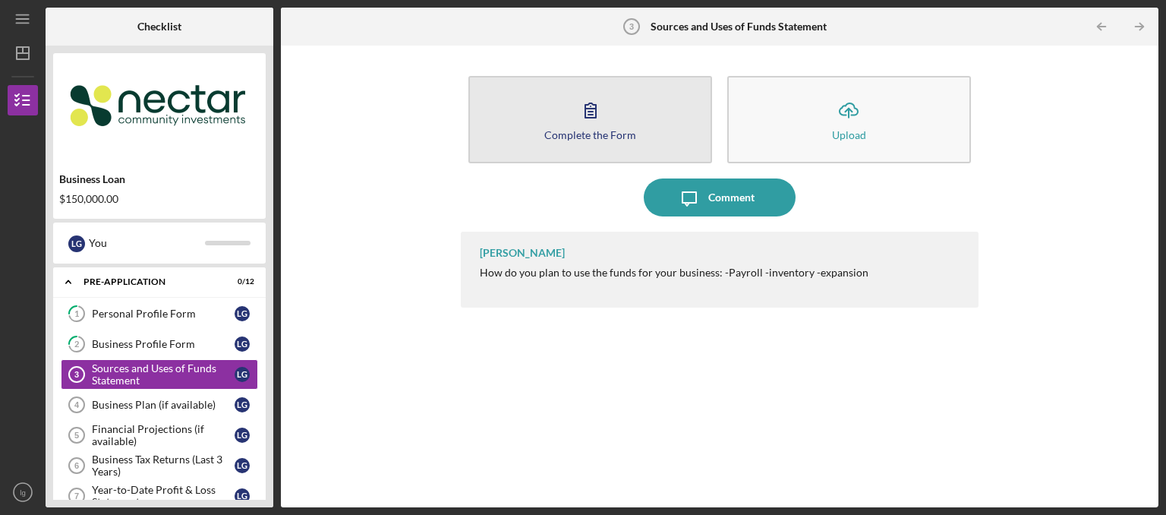
click at [572, 104] on icon "button" at bounding box center [591, 110] width 38 height 38
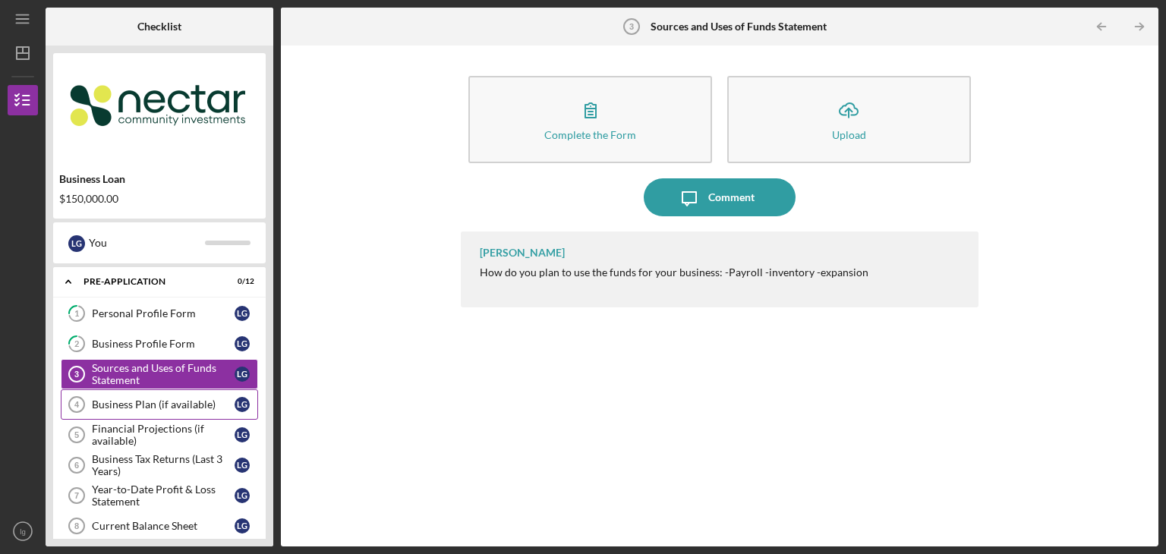
click at [162, 415] on link "Business Plan (if available) 4 Business Plan (if available) l g" at bounding box center [159, 405] width 197 height 30
